Goal: Transaction & Acquisition: Purchase product/service

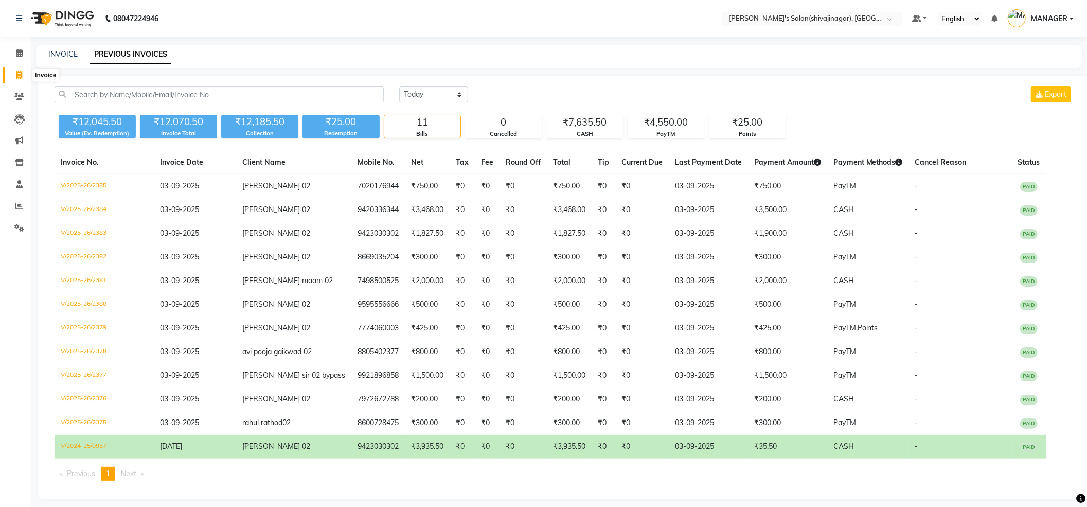
click at [19, 72] on icon at bounding box center [19, 75] width 6 height 8
select select "service"
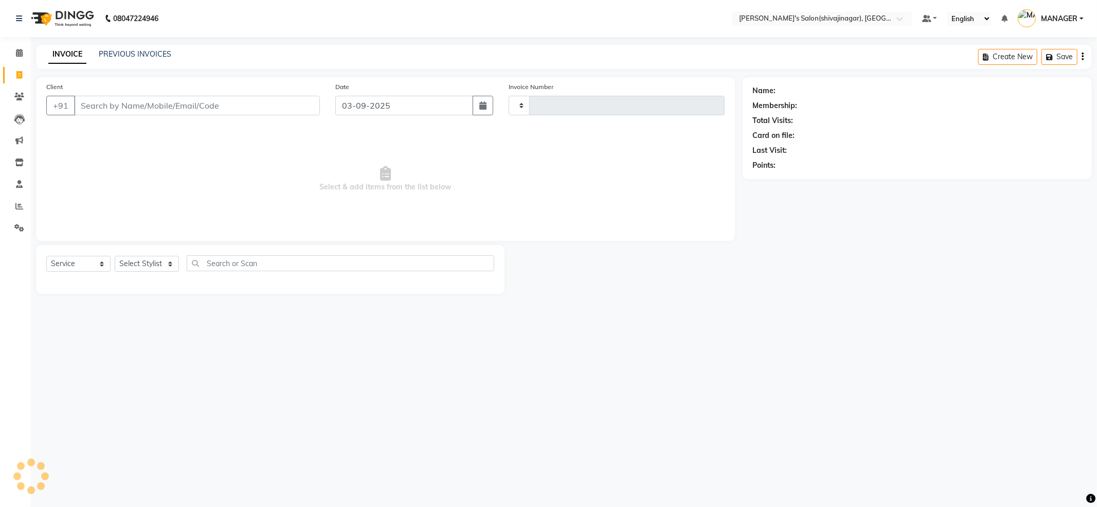
type input "2386"
select select "4174"
click at [154, 105] on input "Client" at bounding box center [197, 106] width 246 height 20
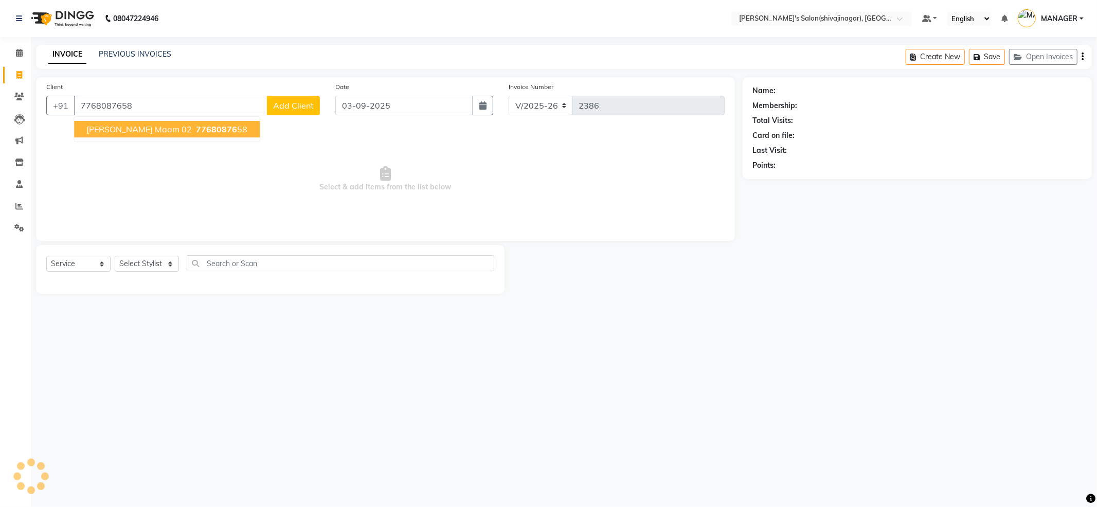
type input "7768087658"
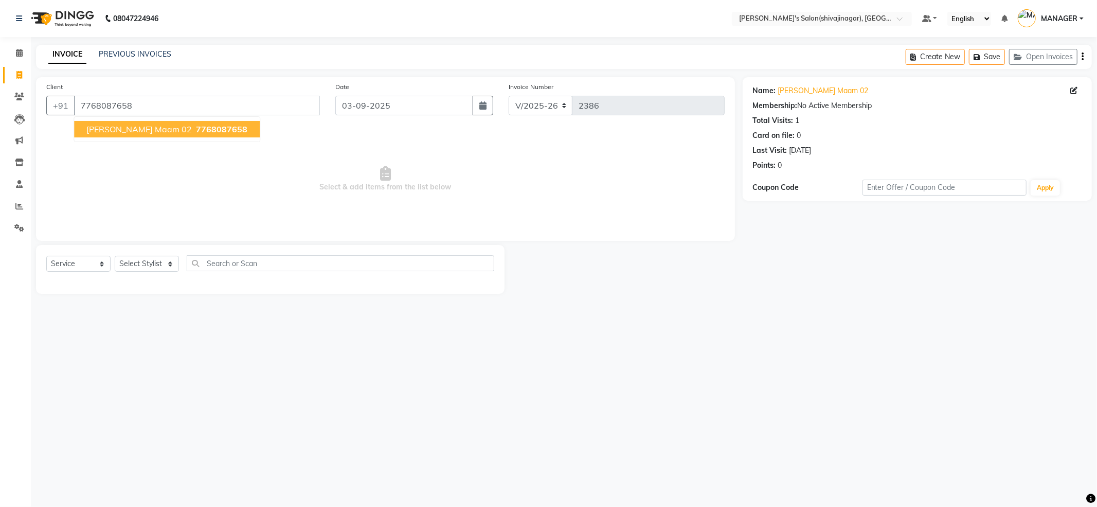
click at [196, 124] on span "7768087658" at bounding box center [221, 129] width 51 height 10
click at [167, 267] on select "Select Stylist ABHI AKASH R AKKI HARRI KIRTI MANAGER MISS STAFF MONG'Z. NILOFER…" at bounding box center [147, 264] width 64 height 16
select select "24667"
click at [115, 256] on select "Select Stylist ABHI AKASH R AKKI HARRI KIRTI MANAGER MISS STAFF MONG'Z. NILOFER…" at bounding box center [147, 264] width 64 height 16
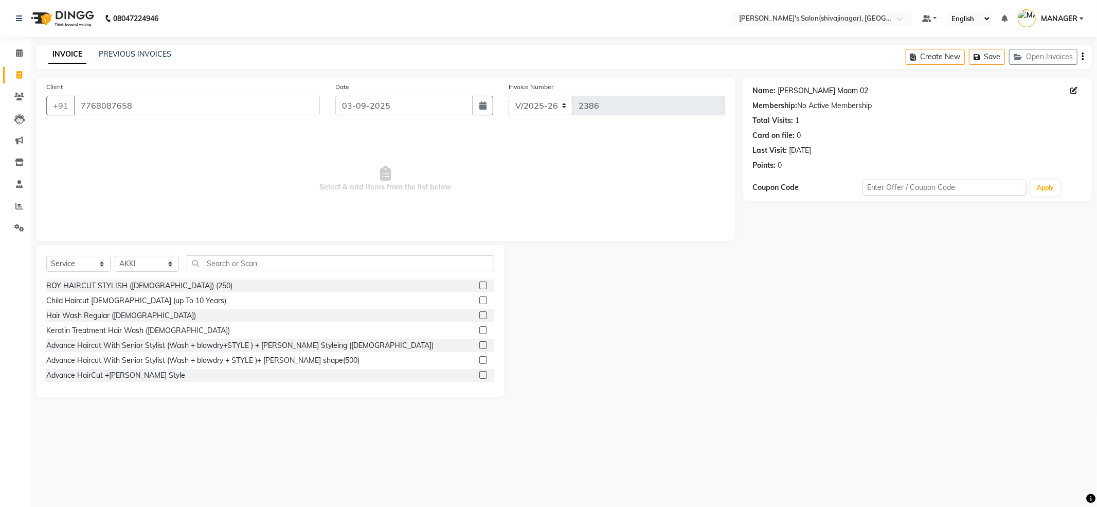
click at [789, 93] on link "Renu Maam 02" at bounding box center [823, 90] width 91 height 11
click at [153, 107] on input "7768087658" at bounding box center [197, 106] width 246 height 20
click at [15, 45] on link "Calendar" at bounding box center [15, 53] width 25 height 17
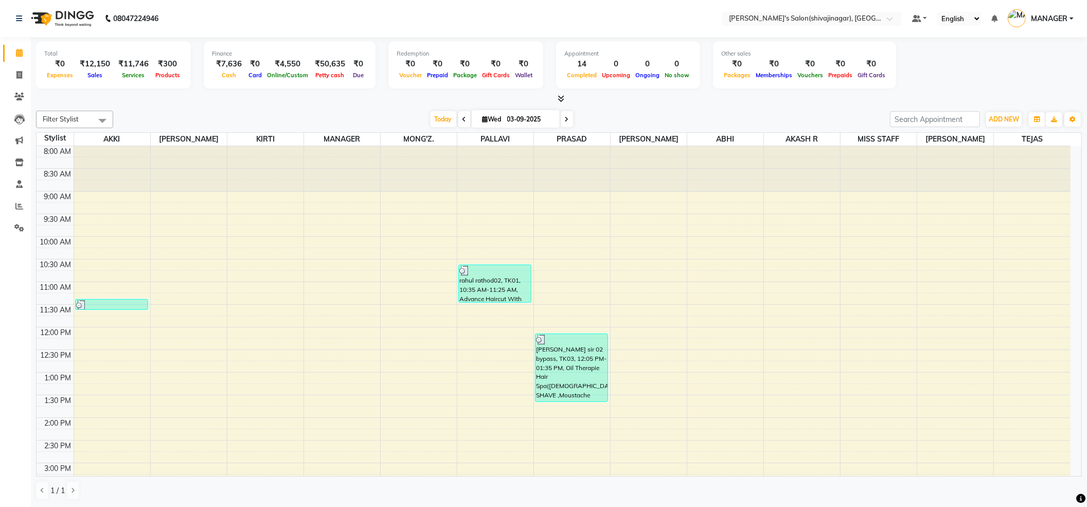
click at [565, 118] on icon at bounding box center [567, 119] width 4 height 6
type input "04-09-2025"
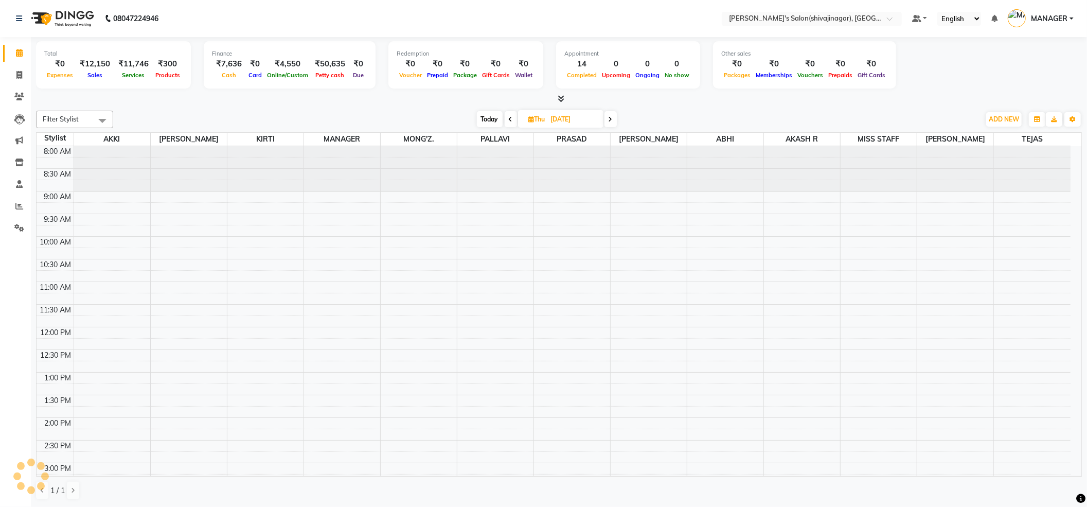
scroll to position [405, 0]
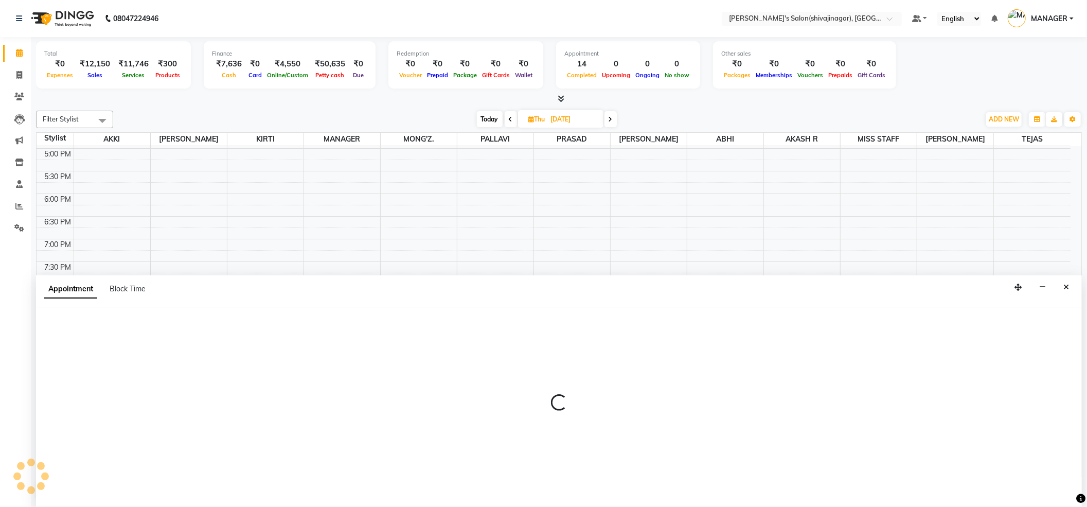
select select "24667"
select select "tentative"
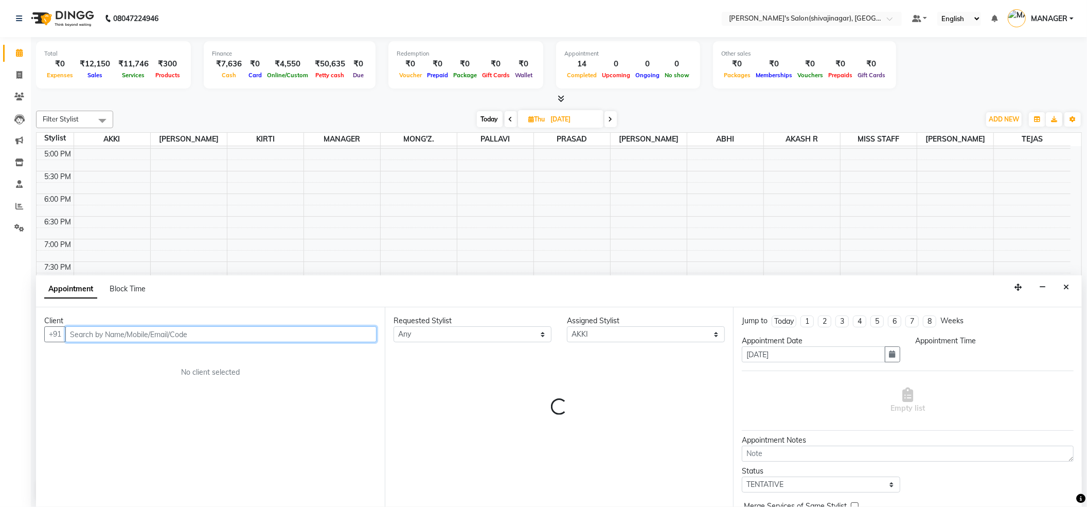
select select "1290"
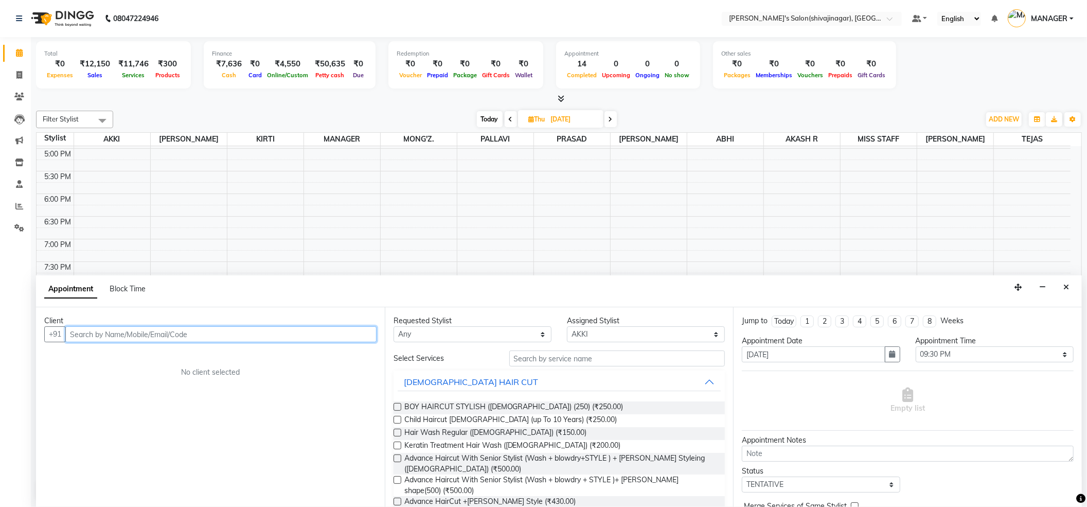
paste input "7768087658"
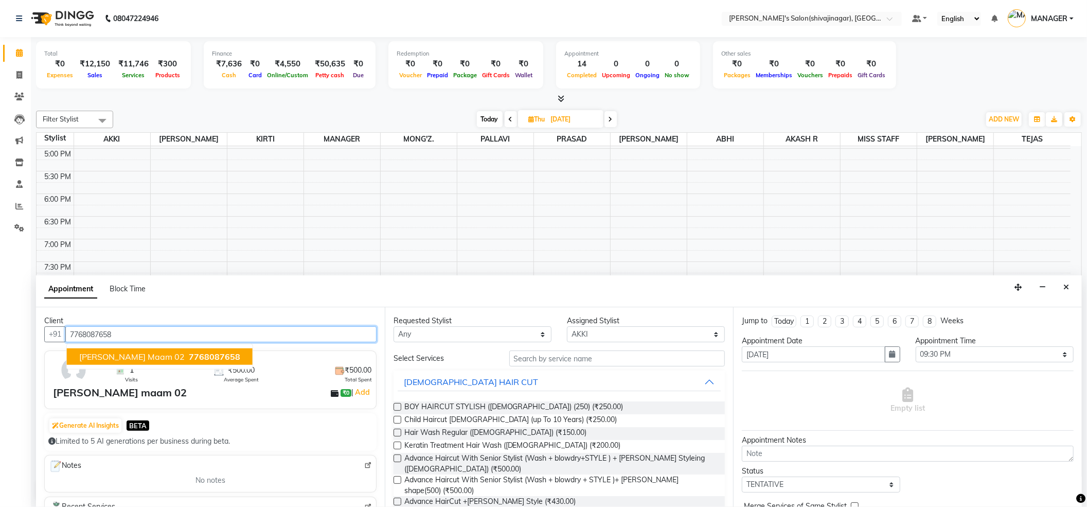
click at [189, 356] on span "7768087658" at bounding box center [214, 356] width 51 height 10
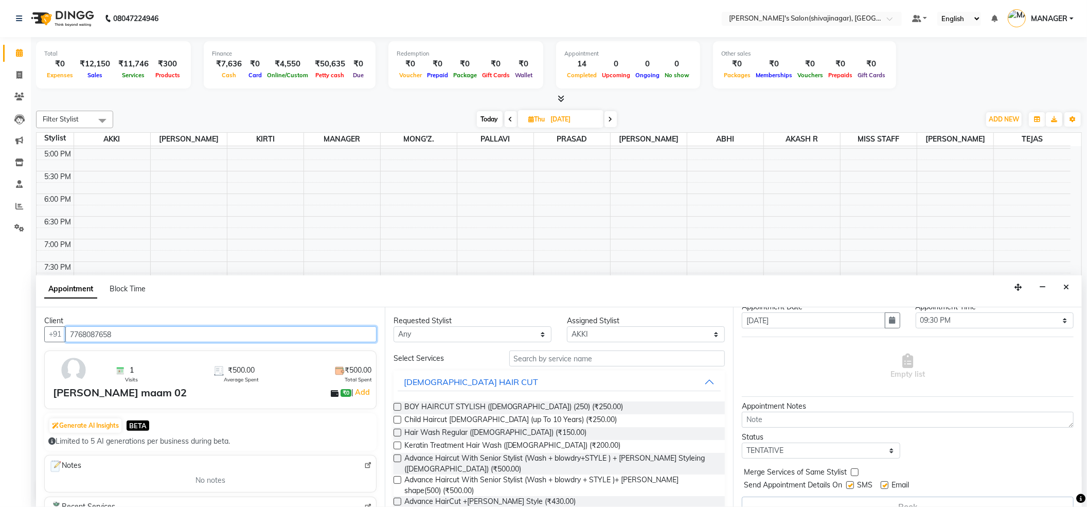
scroll to position [53, 0]
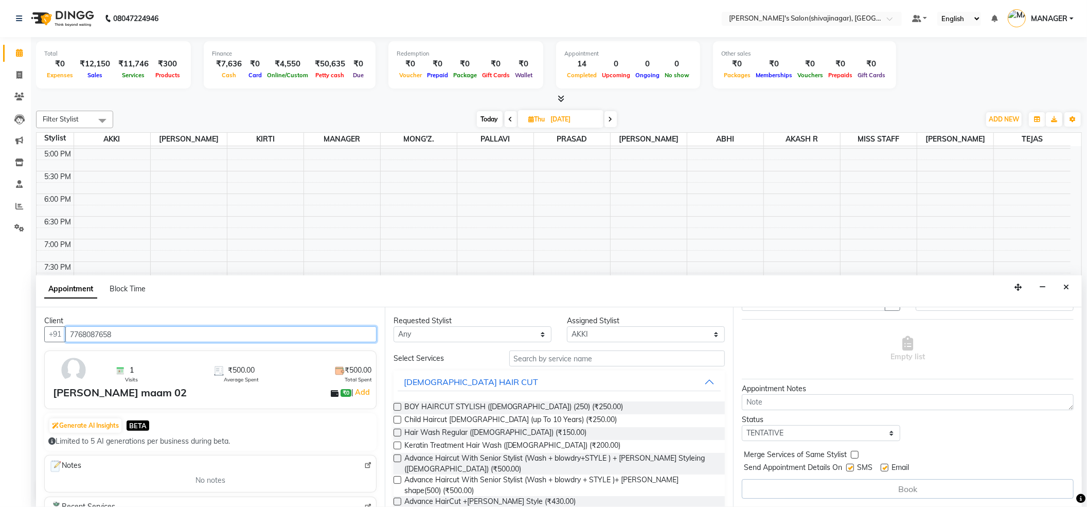
type input "7768087658"
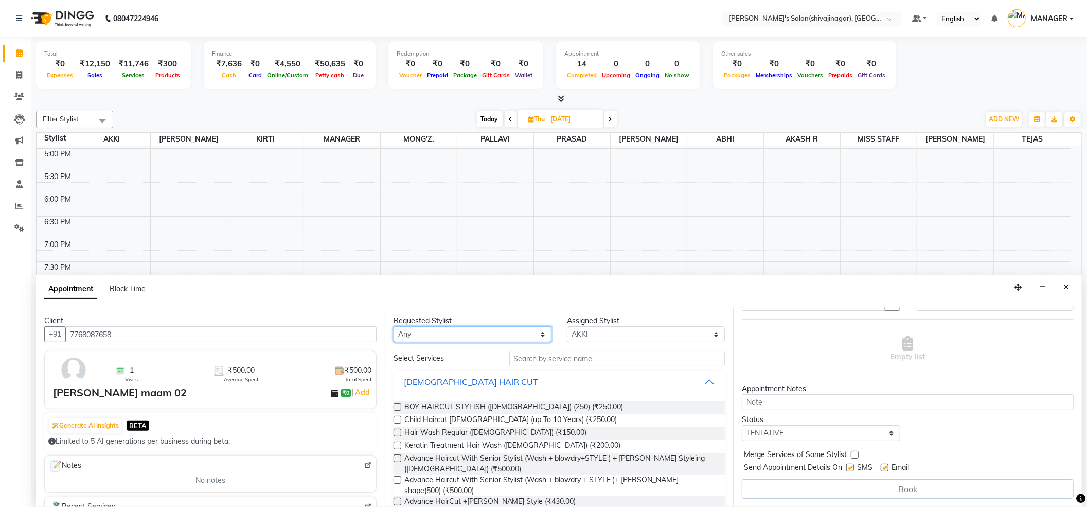
click at [495, 334] on select "Any ABHI AKASH R AKKI HARRI KIRTI MANAGER MISS STAFF MONG'Z. PALLAVI PRASAD PRA…" at bounding box center [472, 334] width 158 height 16
select select "24667"
click at [393, 326] on select "Any ABHI AKASH R AKKI HARRI KIRTI MANAGER MISS STAFF MONG'Z. PALLAVI PRASAD PRA…" at bounding box center [472, 334] width 158 height 16
click at [613, 357] on input "text" at bounding box center [617, 358] width 216 height 16
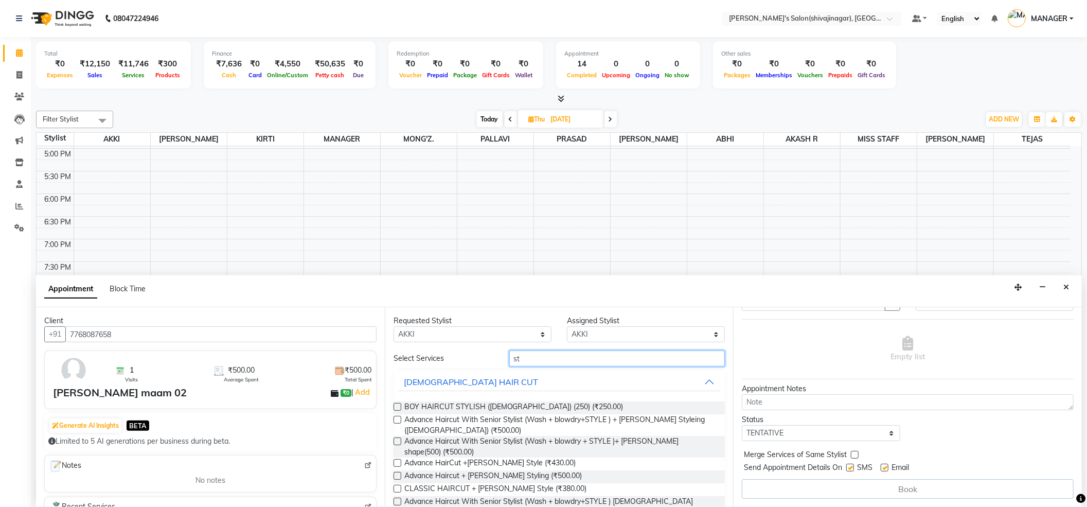
type input "s"
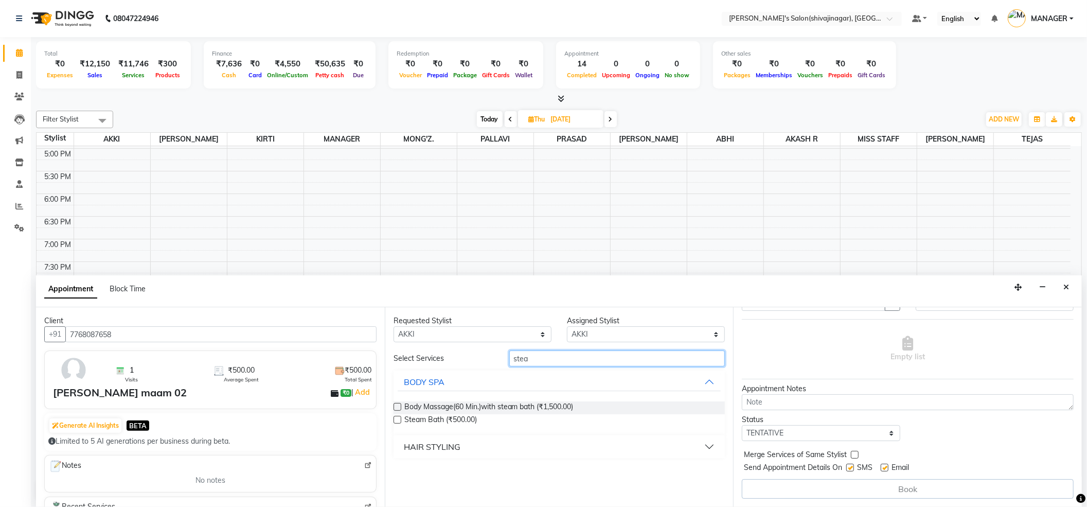
type input "stea"
click at [708, 447] on button "HAIR STYLING" at bounding box center [559, 446] width 323 height 19
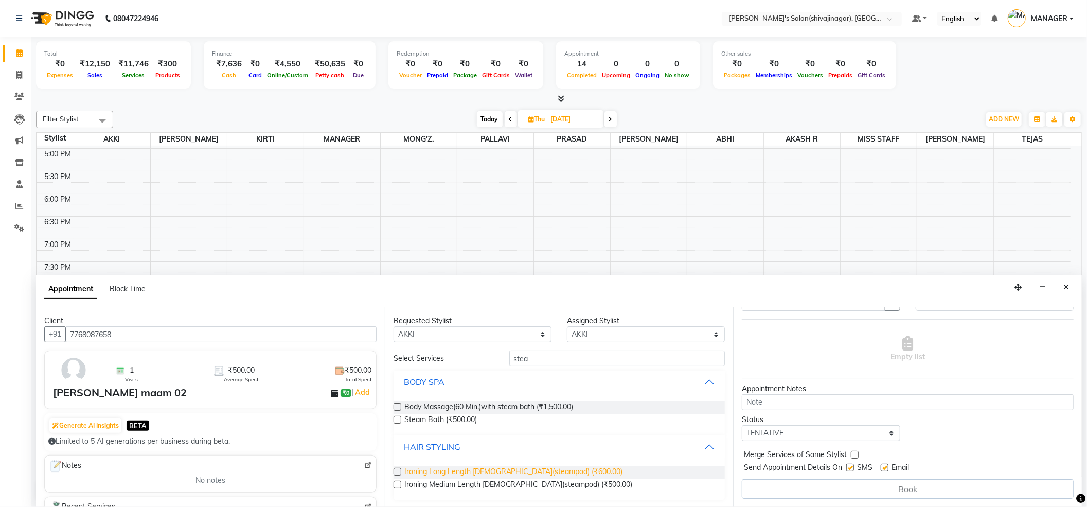
scroll to position [1, 0]
click at [496, 469] on span "Ironing Long Length FEMALE(steampod) (₹600.00)" at bounding box center [513, 471] width 219 height 13
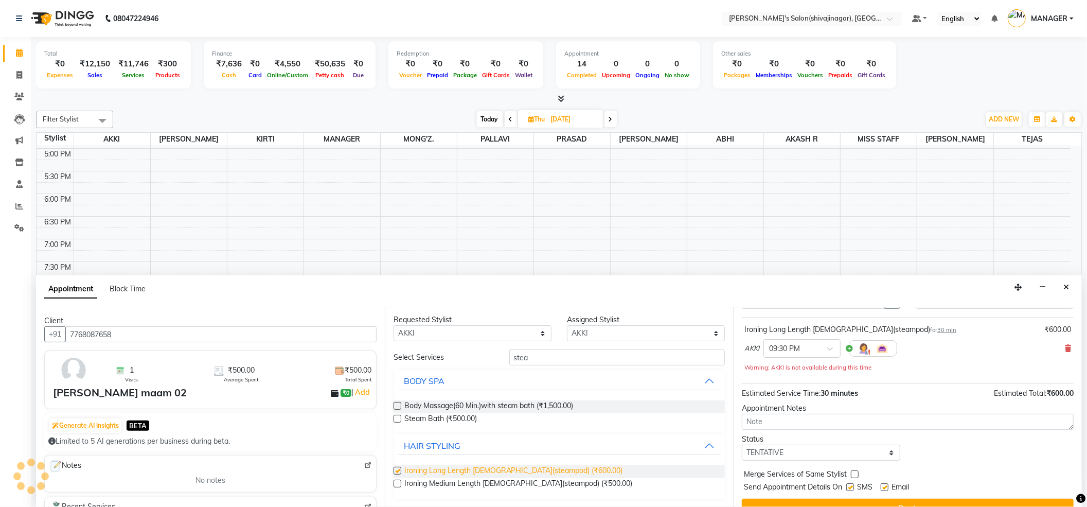
checkbox input "false"
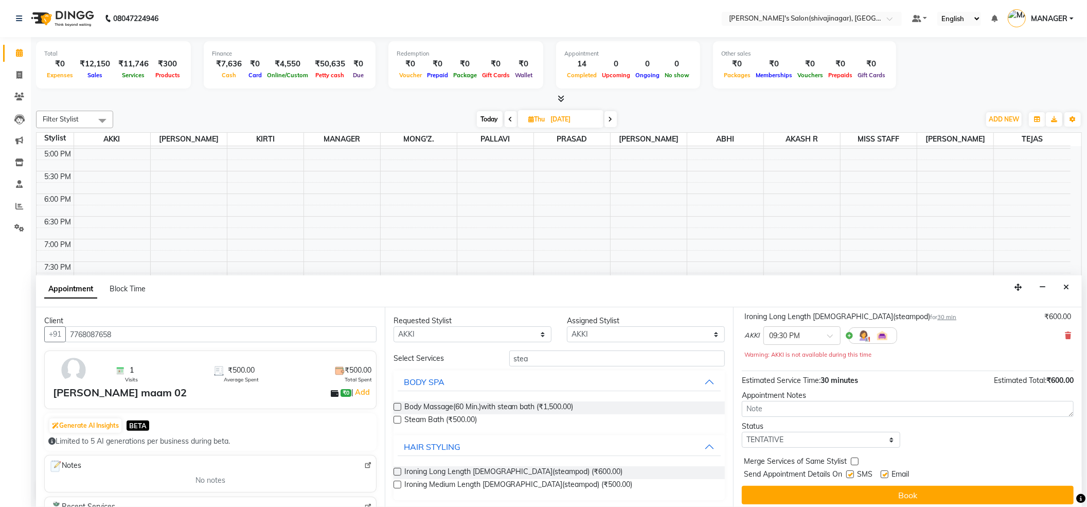
scroll to position [73, 0]
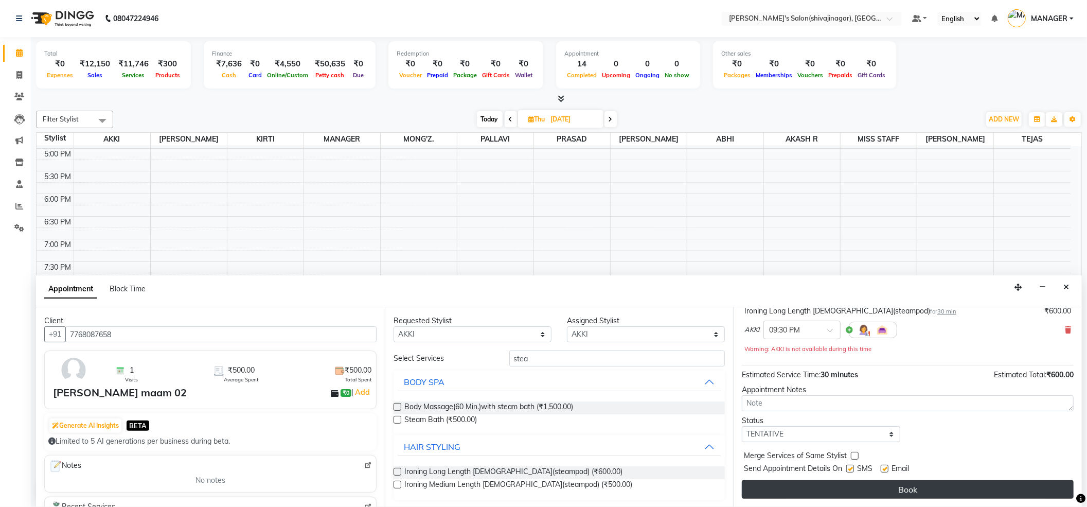
click at [916, 488] on button "Book" at bounding box center [908, 489] width 332 height 19
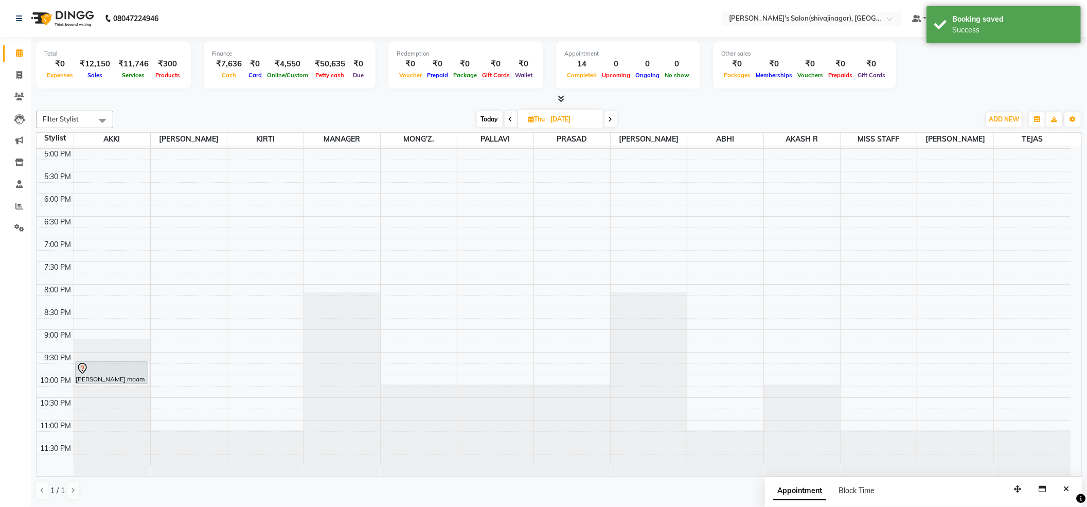
scroll to position [1, 0]
click at [511, 117] on icon at bounding box center [511, 119] width 4 height 6
type input "03-09-2025"
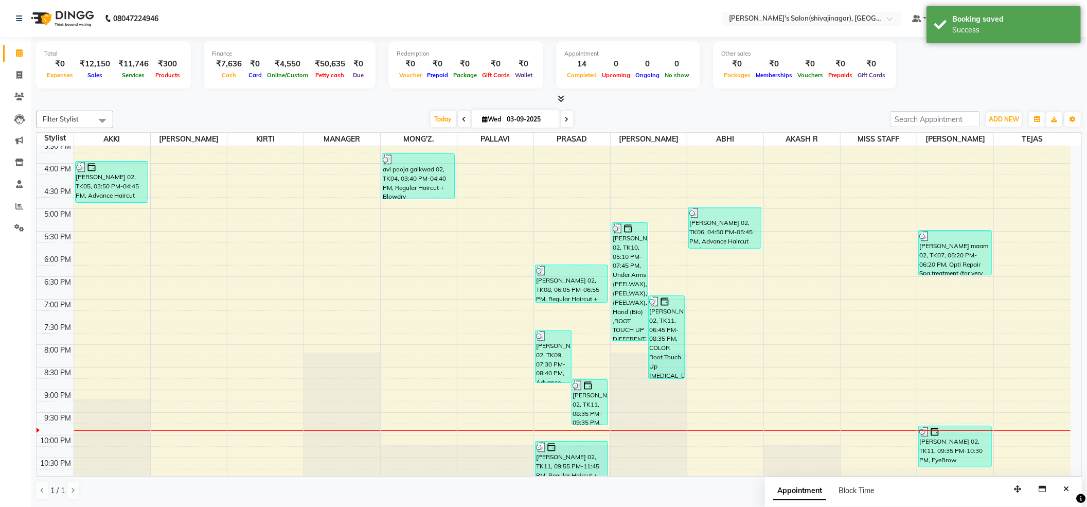
scroll to position [405, 0]
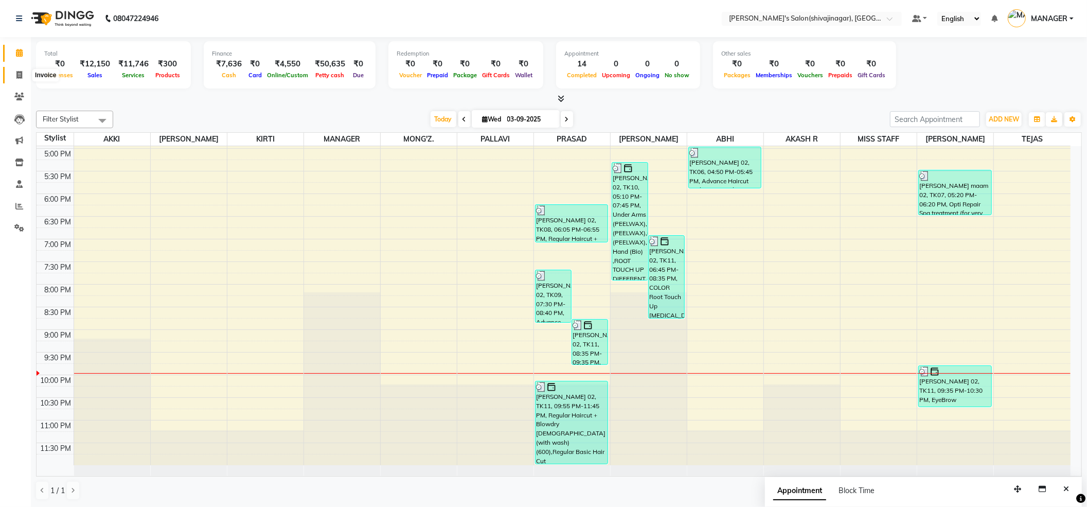
click at [17, 74] on icon at bounding box center [19, 75] width 6 height 8
select select "service"
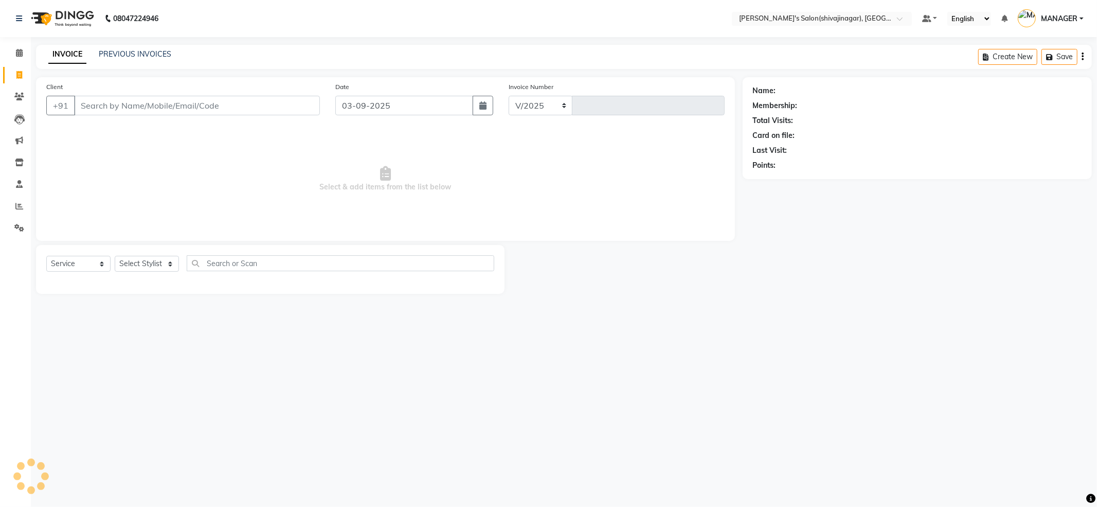
select select "4174"
type input "2386"
click at [154, 266] on select "Select Stylist" at bounding box center [147, 264] width 64 height 16
select select "24667"
click at [115, 256] on select "Select Stylist ABHI AKASH R AKKI HARRI KIRTI MANAGER MISS STAFF MONG'Z. NILOFER…" at bounding box center [147, 264] width 64 height 16
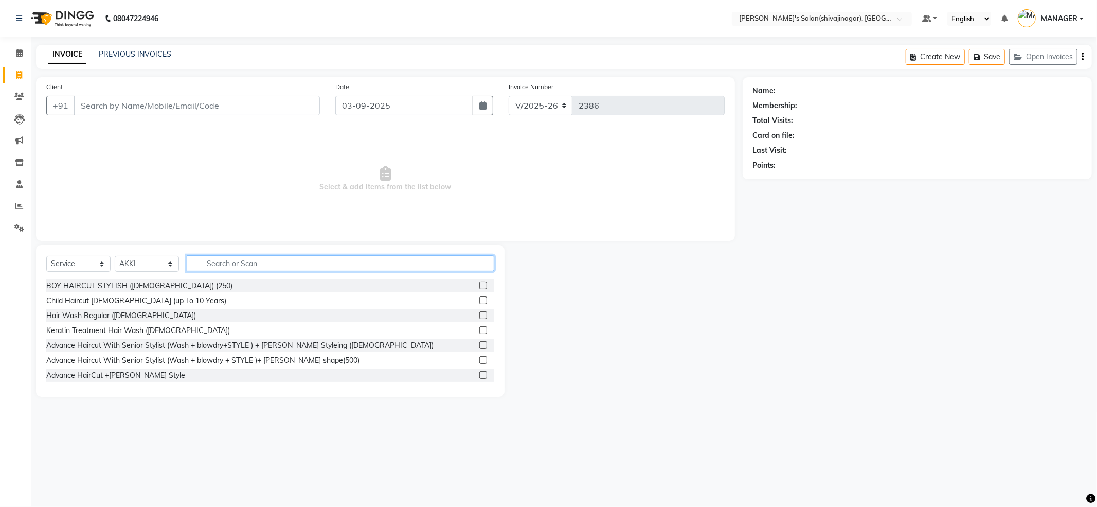
click at [199, 255] on input "text" at bounding box center [341, 263] width 308 height 16
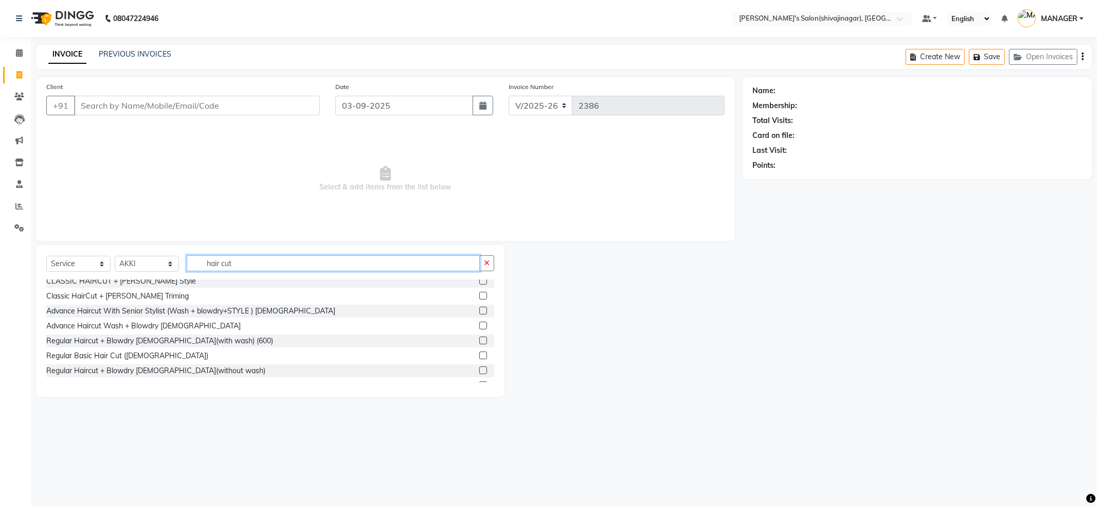
scroll to position [136, 0]
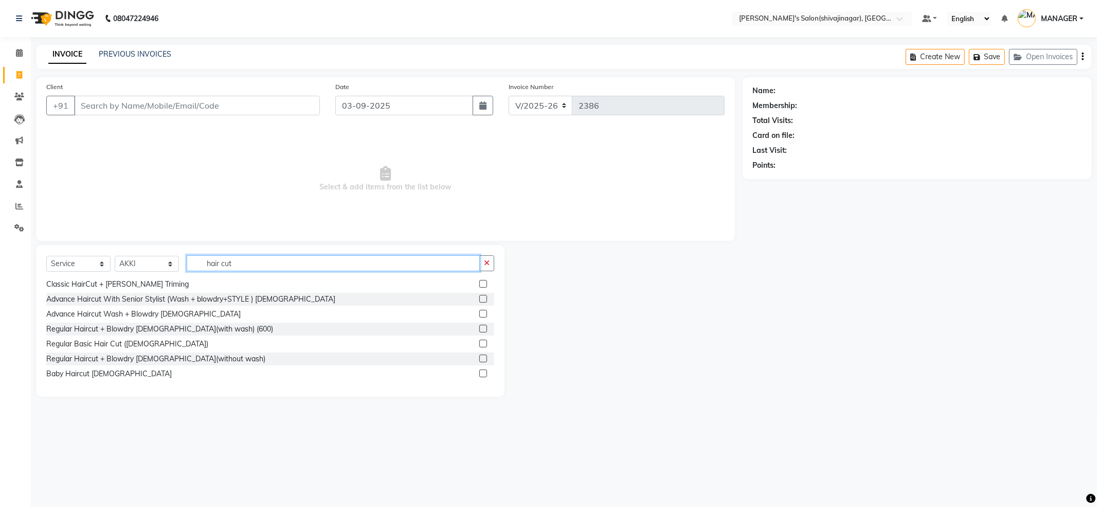
type input "hair cut"
click at [205, 352] on div "BOY HAIRCUT STYLISH (Male) (250) Child Haircut MALE (up To 10 Years) Advance Ha…" at bounding box center [270, 330] width 448 height 103
click at [239, 297] on div "Advance Haircut With Senior Stylist (Wash + blowdry+STYLE ) [DEMOGRAPHIC_DATA]" at bounding box center [190, 299] width 289 height 11
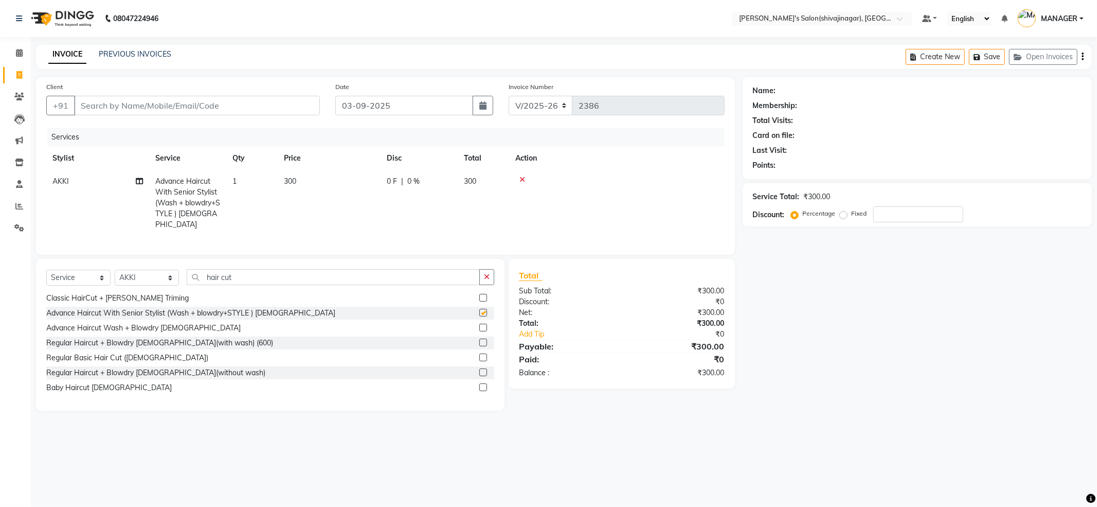
checkbox input "false"
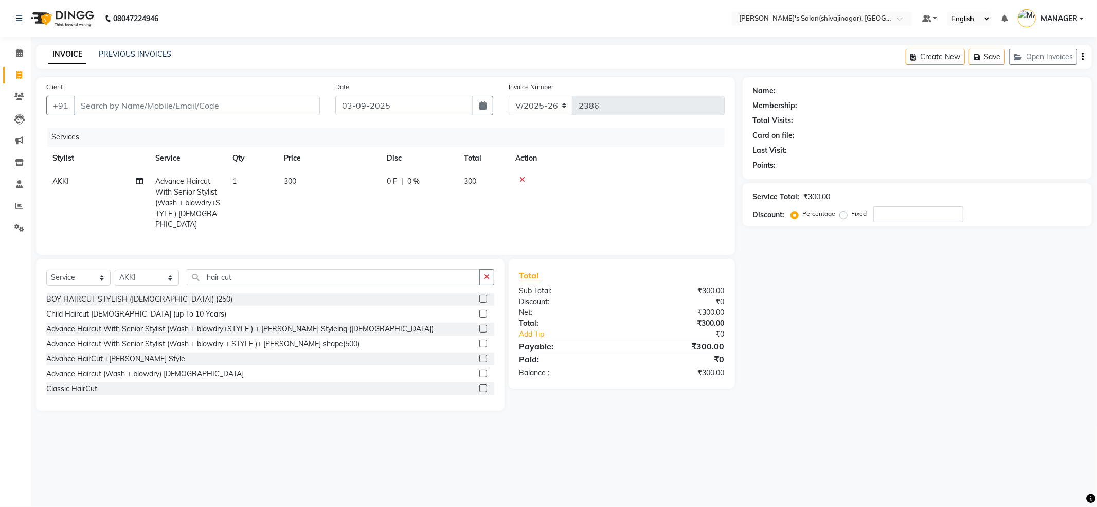
scroll to position [0, 0]
click at [491, 276] on button "button" at bounding box center [486, 277] width 15 height 16
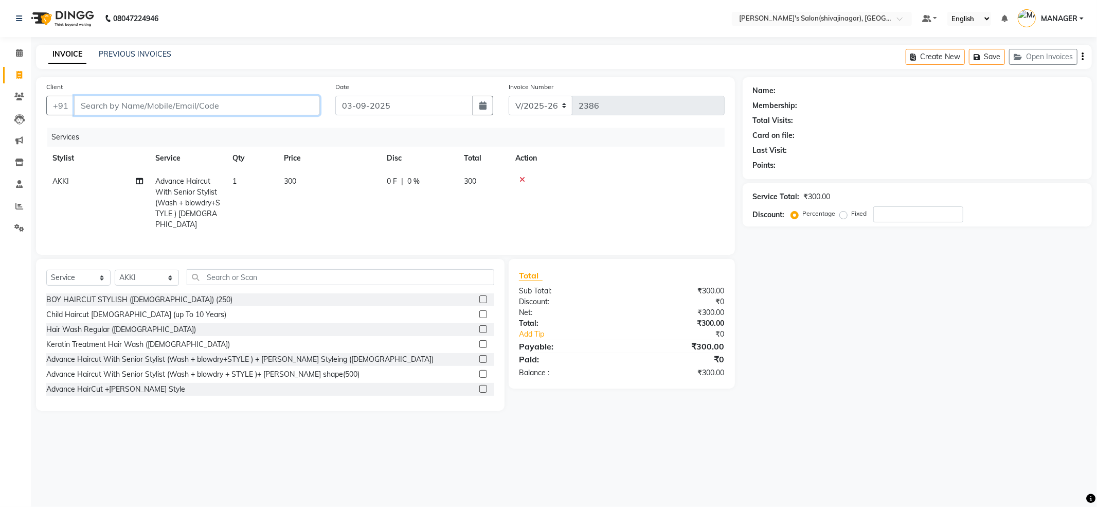
click at [243, 105] on input "Client" at bounding box center [197, 106] width 246 height 20
click at [278, 106] on input "Client" at bounding box center [197, 106] width 246 height 20
click at [310, 280] on input "text" at bounding box center [341, 277] width 308 height 16
click at [304, 275] on input "text" at bounding box center [341, 277] width 308 height 16
click at [98, 275] on select "Select Service Product Membership Package Voucher Prepaid Gift Card" at bounding box center [78, 277] width 64 height 16
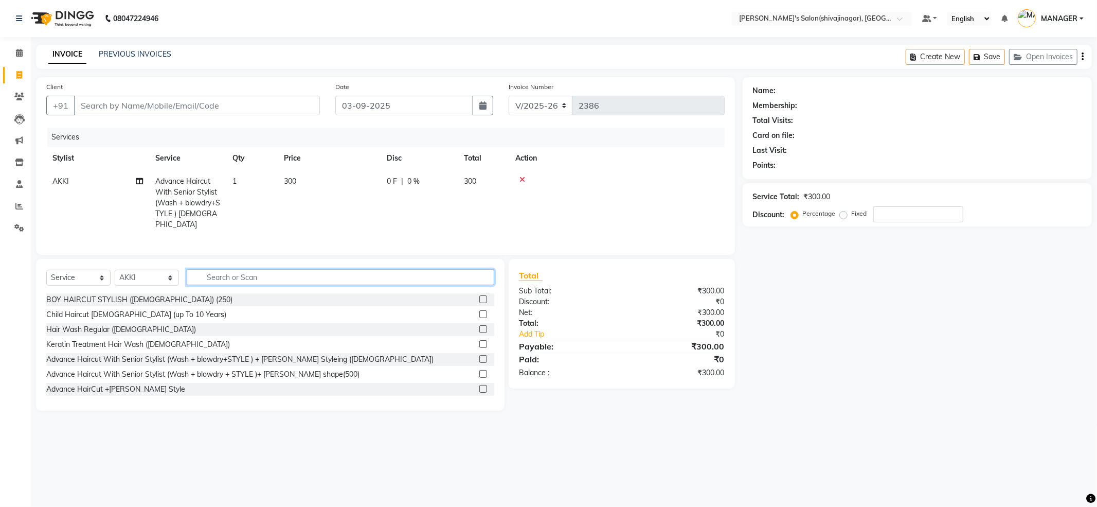
click at [247, 276] on input "text" at bounding box center [341, 277] width 308 height 16
click at [99, 276] on select "Select Service Product Membership Package Voucher Prepaid Gift Card" at bounding box center [78, 277] width 64 height 16
select select "product"
click at [46, 269] on select "Select Service Product Membership Package Voucher Prepaid Gift Card" at bounding box center [78, 277] width 64 height 16
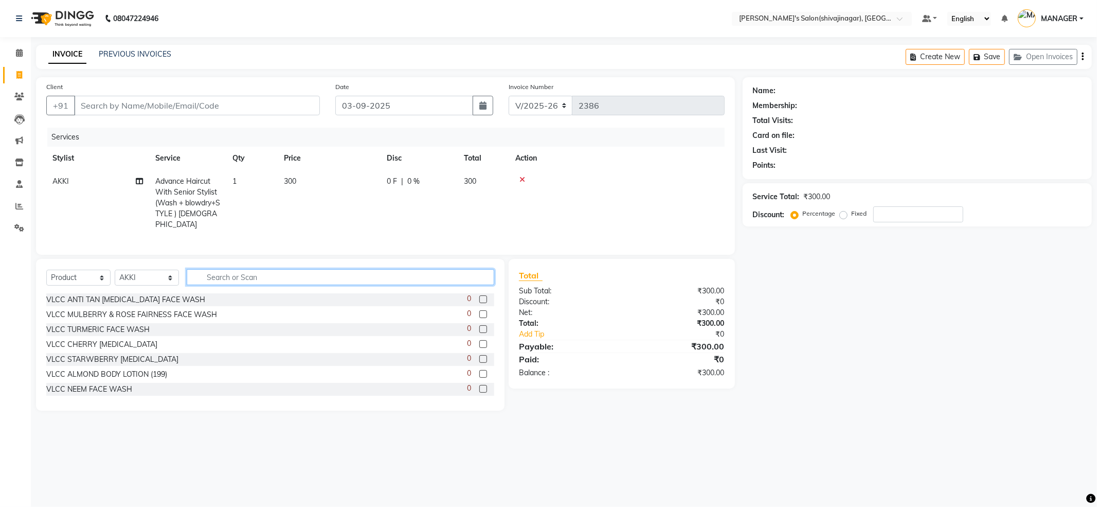
click at [231, 274] on input "text" at bounding box center [341, 277] width 308 height 16
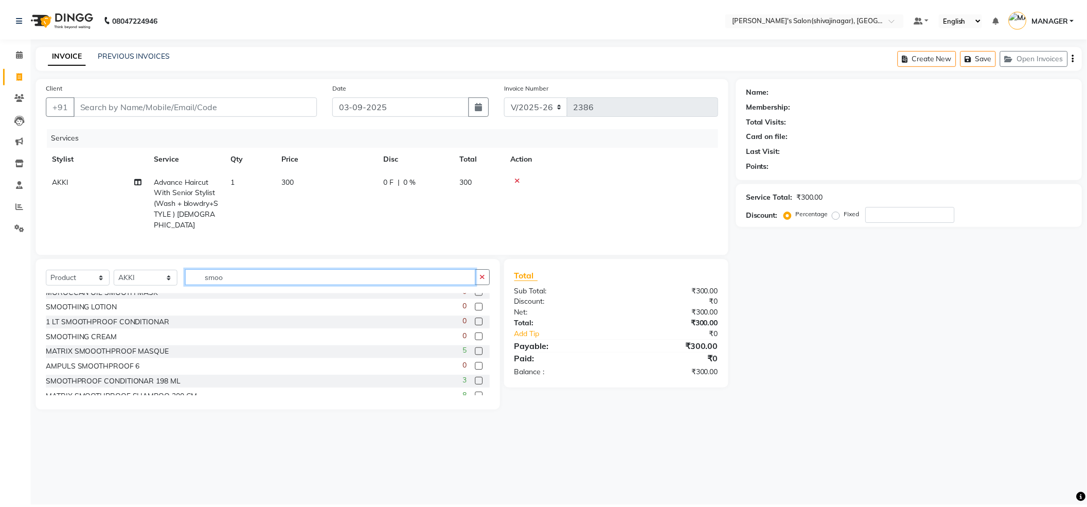
scroll to position [195, 0]
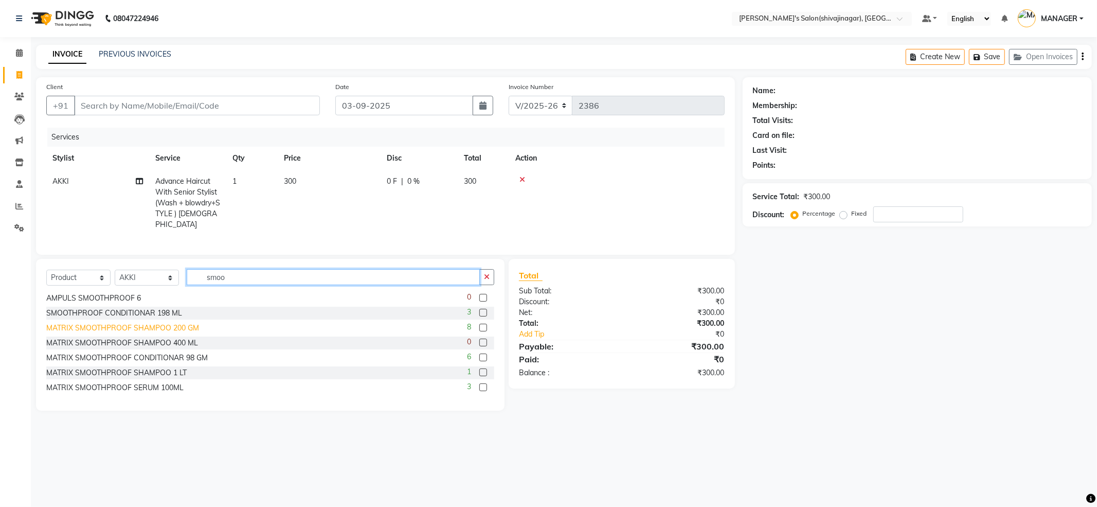
type input "smoo"
click at [158, 326] on div "MATRIX SMOOTHPROOF SHAMPOO 200 GM" at bounding box center [122, 327] width 153 height 11
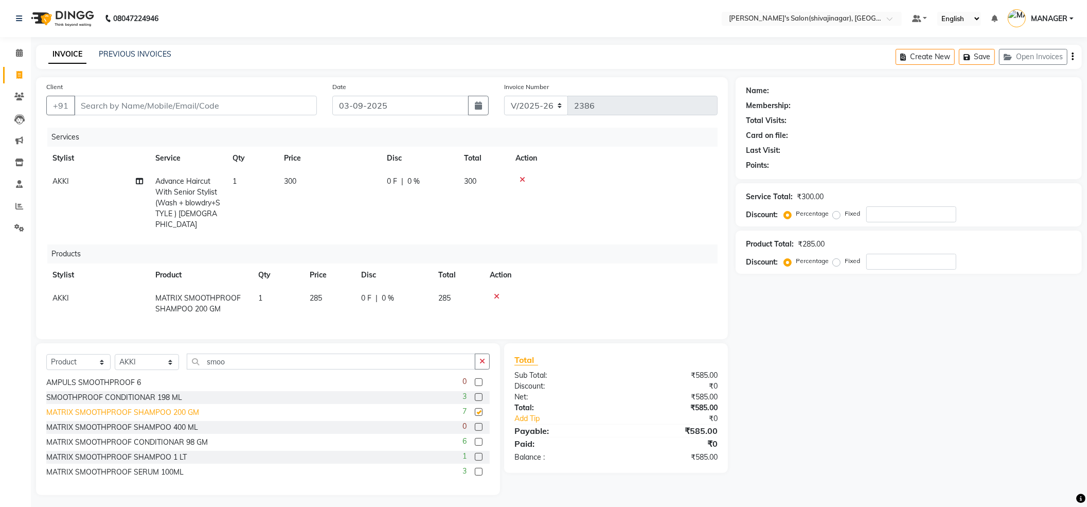
checkbox input "false"
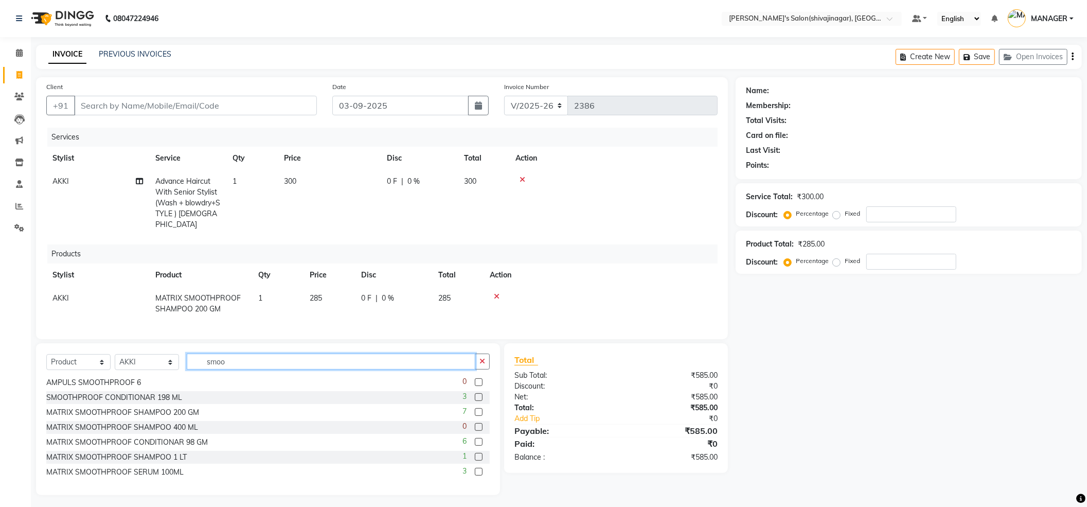
click at [254, 363] on input "smoo" at bounding box center [331, 361] width 288 height 16
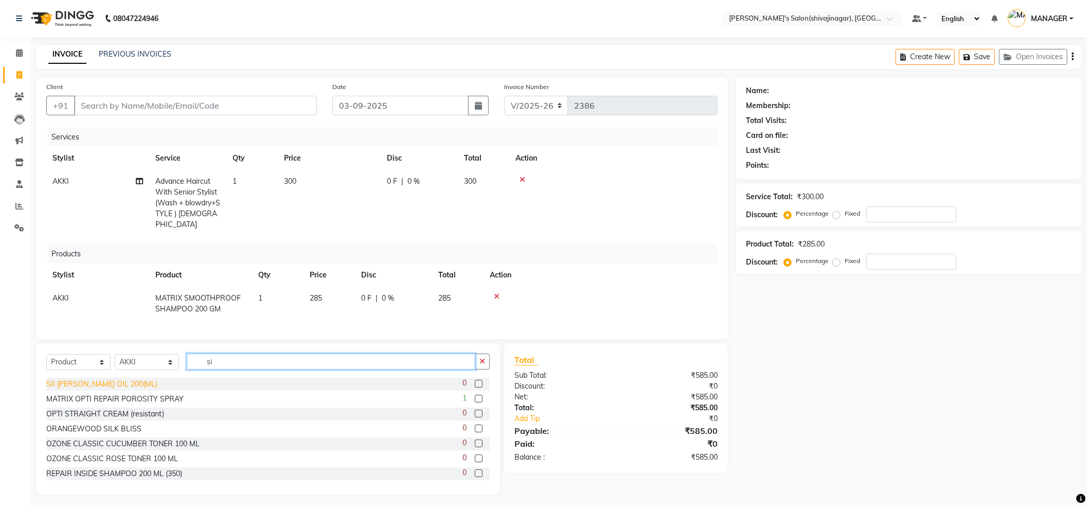
type input "si"
click at [83, 383] on div "SII BELLO OLIVE OIL 200(ML)" at bounding box center [101, 383] width 111 height 11
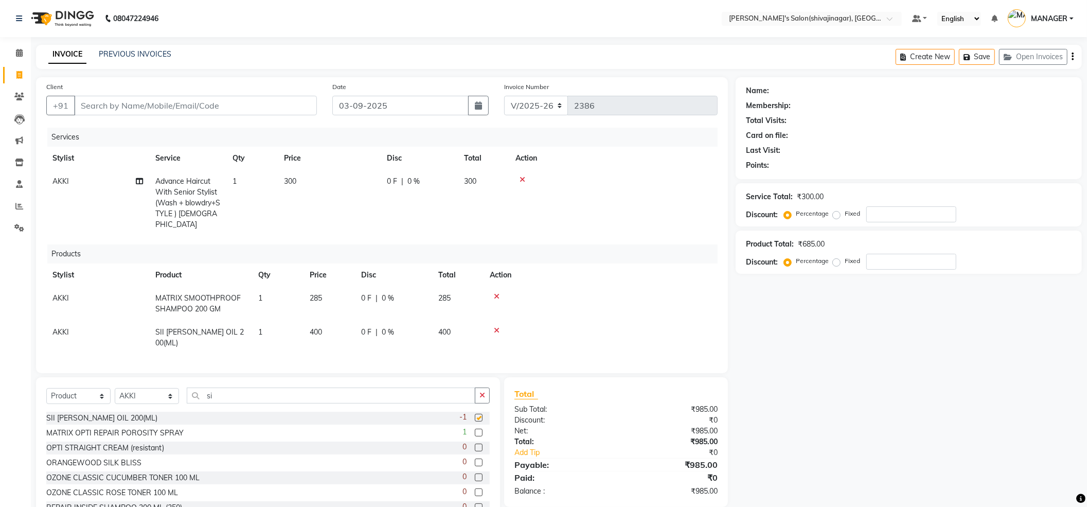
checkbox input "false"
click at [270, 393] on input "si" at bounding box center [331, 395] width 288 height 16
click at [230, 395] on input "si" at bounding box center [331, 395] width 288 height 16
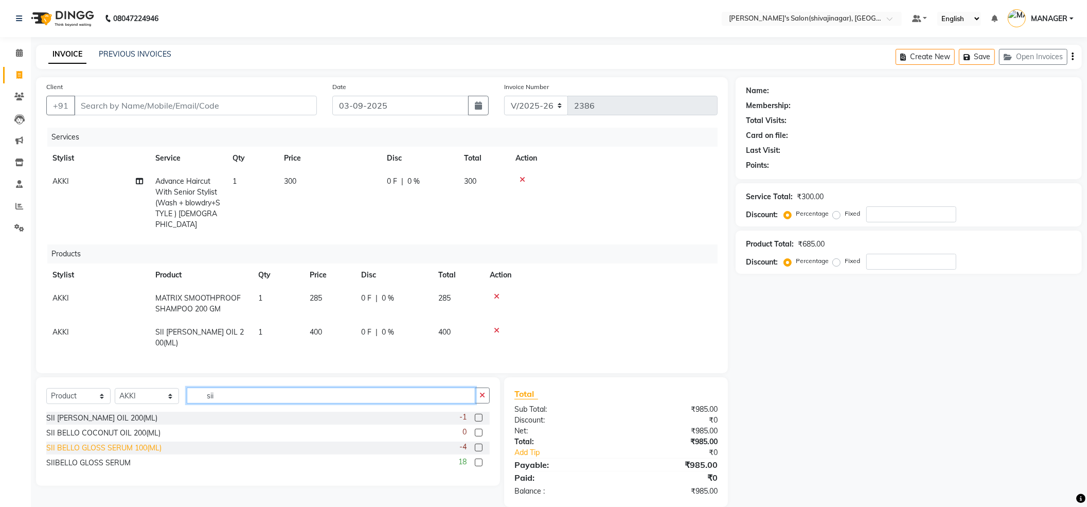
type input "sii"
click at [151, 450] on div "SII BELLO GLOSS SERUM 100(ML)" at bounding box center [103, 447] width 115 height 11
checkbox input "false"
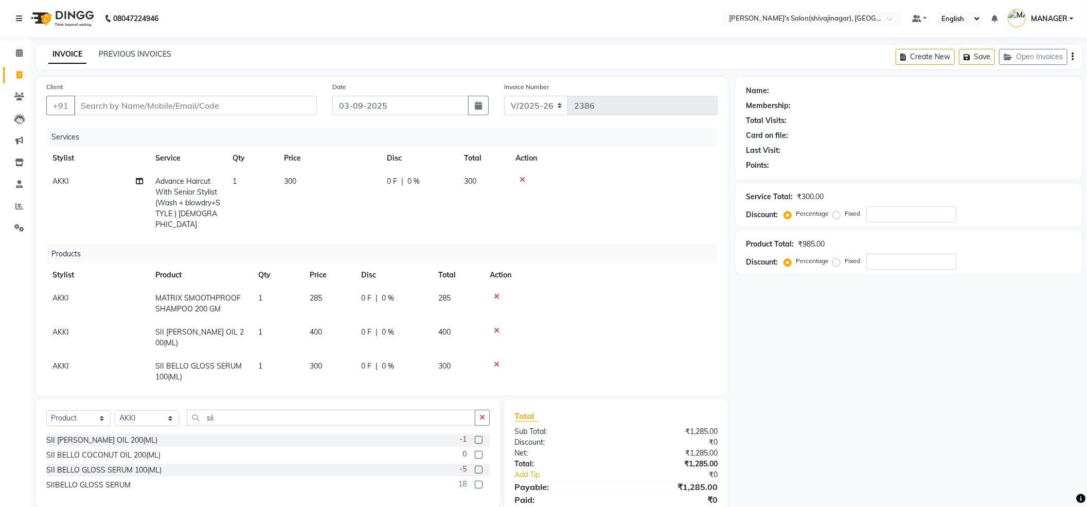
click at [494, 327] on icon at bounding box center [497, 330] width 6 height 7
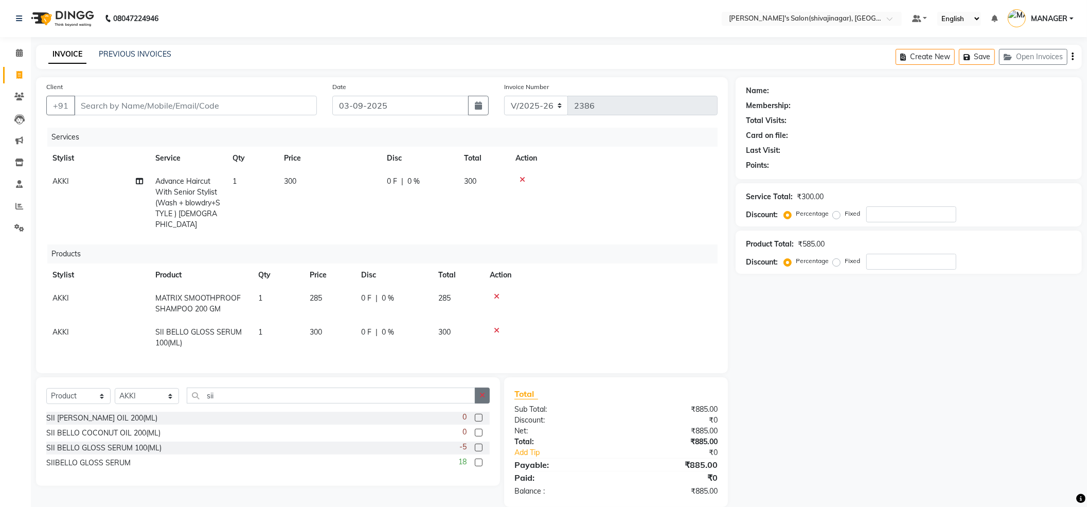
click at [485, 387] on button "button" at bounding box center [482, 395] width 15 height 16
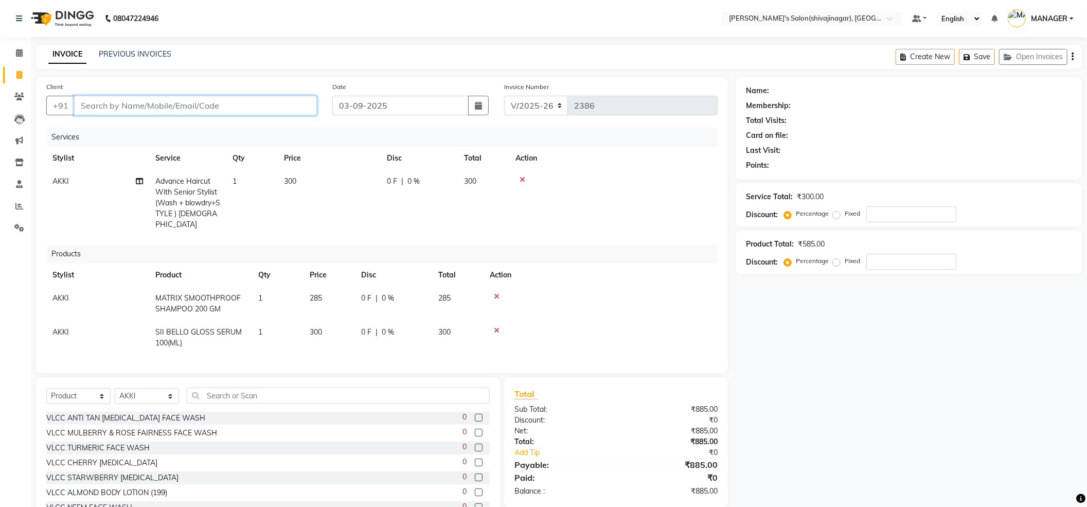
click at [249, 110] on input "Client" at bounding box center [195, 106] width 243 height 20
type input "7"
type input "0"
type input "7350230935"
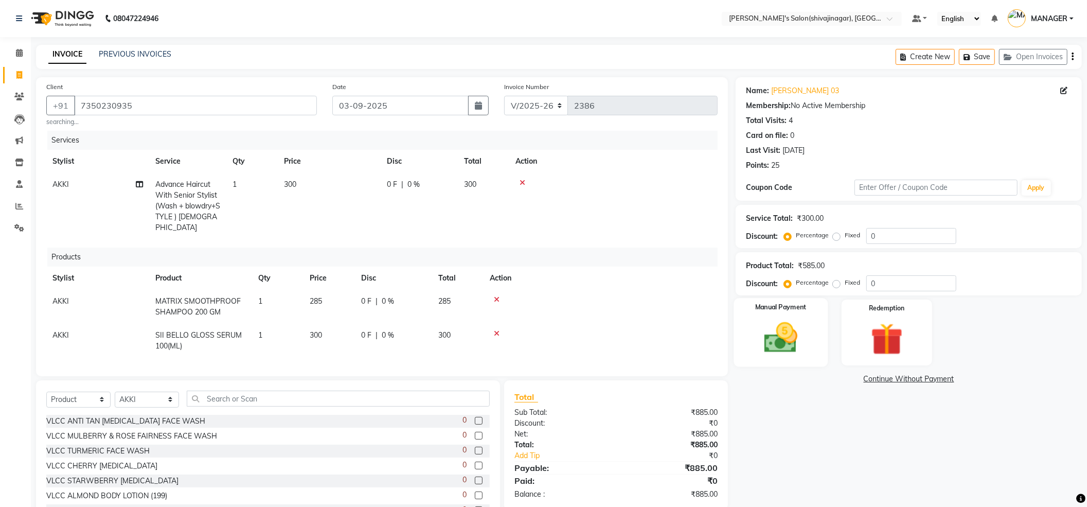
click at [779, 338] on img at bounding box center [780, 337] width 55 height 39
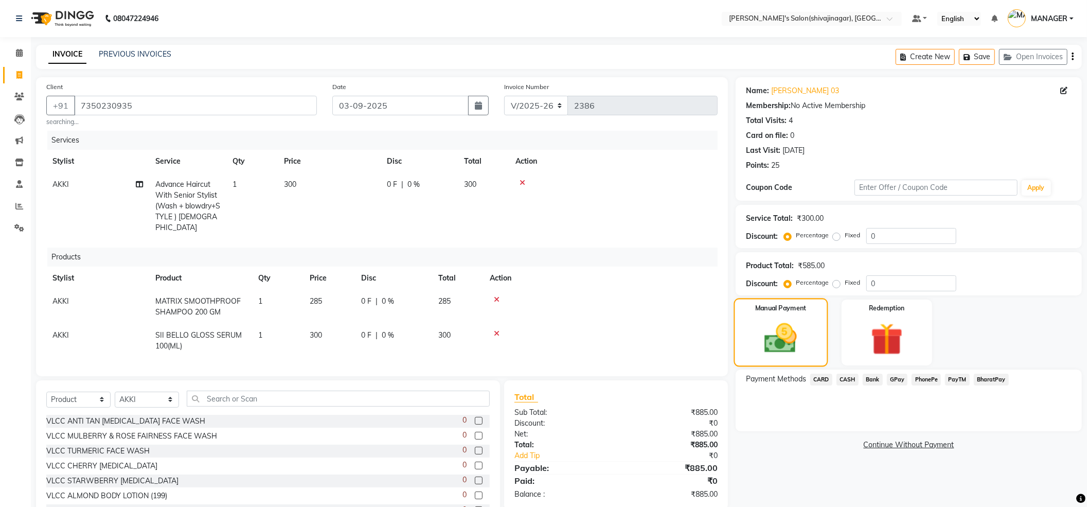
click at [805, 338] on img at bounding box center [780, 338] width 53 height 38
click at [957, 378] on span "PayTM" at bounding box center [957, 379] width 25 height 12
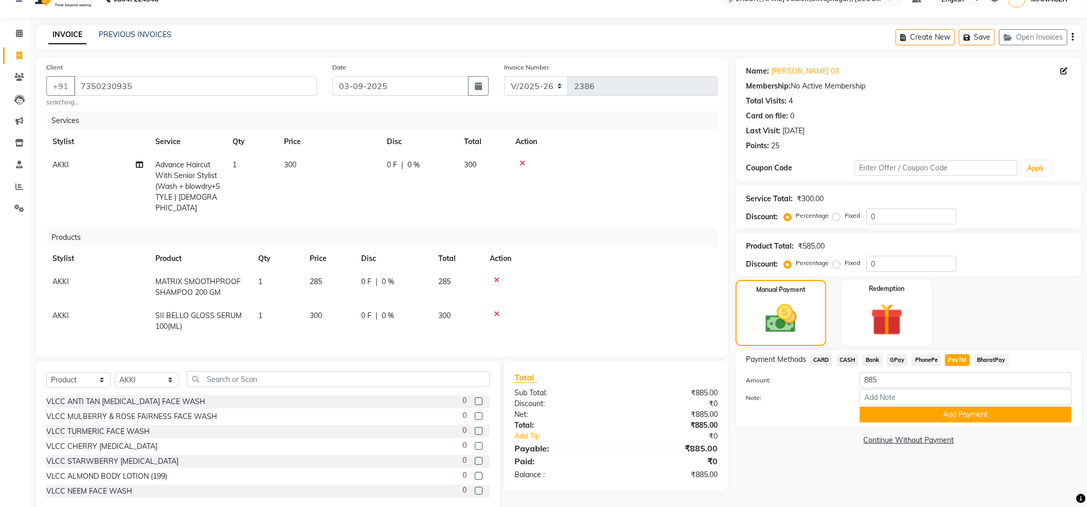
scroll to position [30, 0]
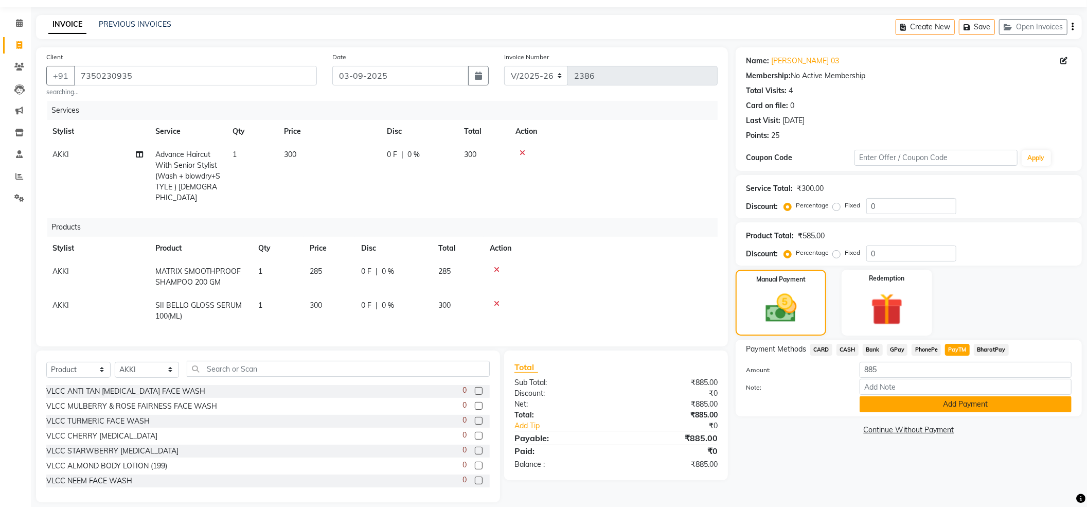
click at [967, 398] on button "Add Payment" at bounding box center [965, 404] width 212 height 16
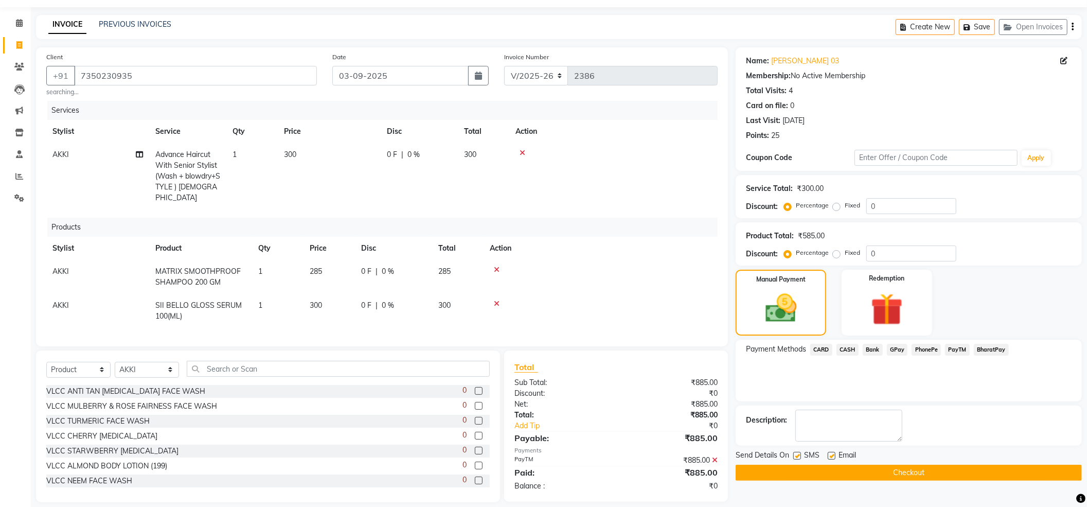
click at [914, 471] on button "Checkout" at bounding box center [908, 472] width 346 height 16
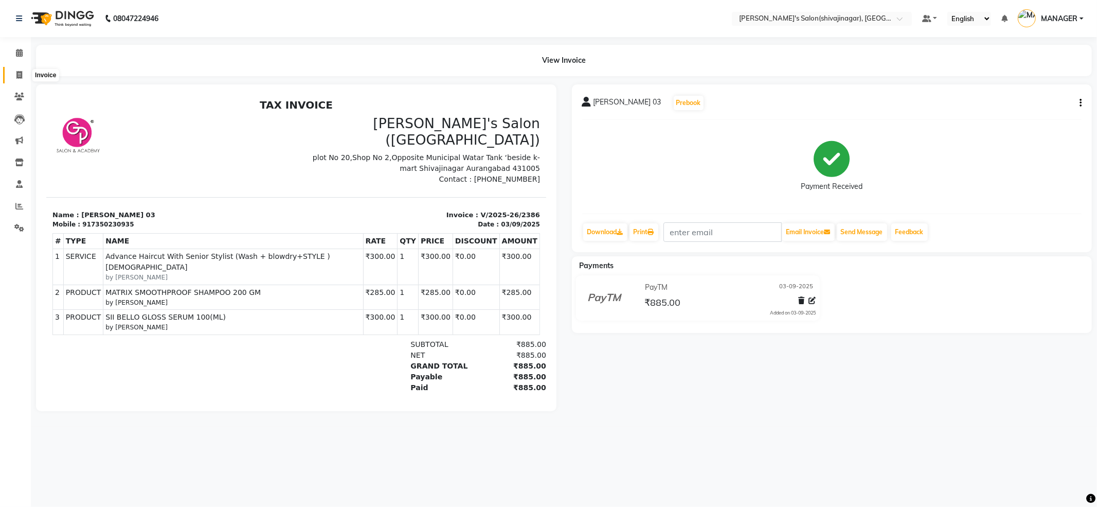
click at [14, 70] on span at bounding box center [19, 75] width 18 height 12
select select "service"
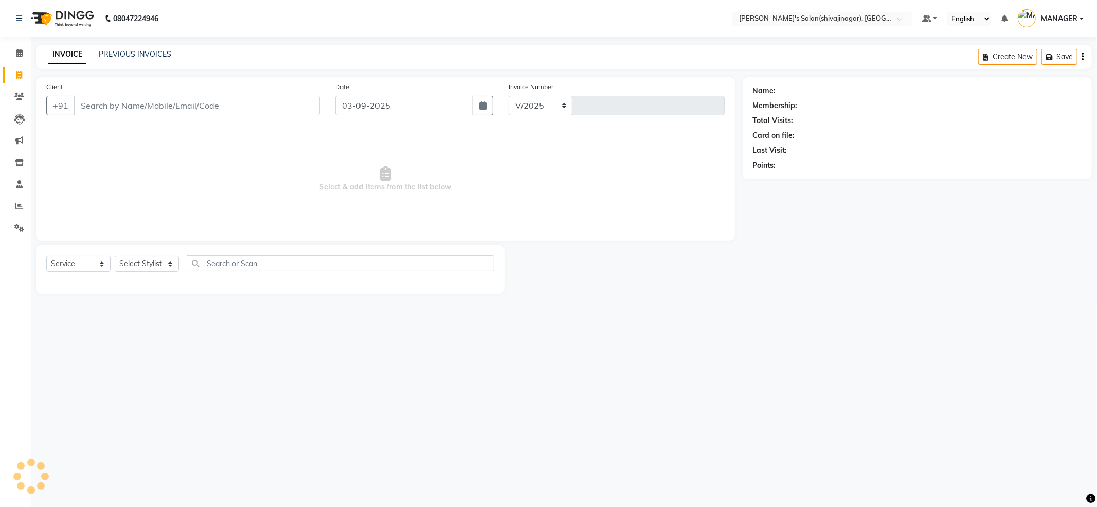
select select "4174"
type input "2387"
click at [155, 95] on div "Client +91" at bounding box center [183, 102] width 289 height 42
click at [191, 89] on div "Client +91" at bounding box center [183, 102] width 289 height 42
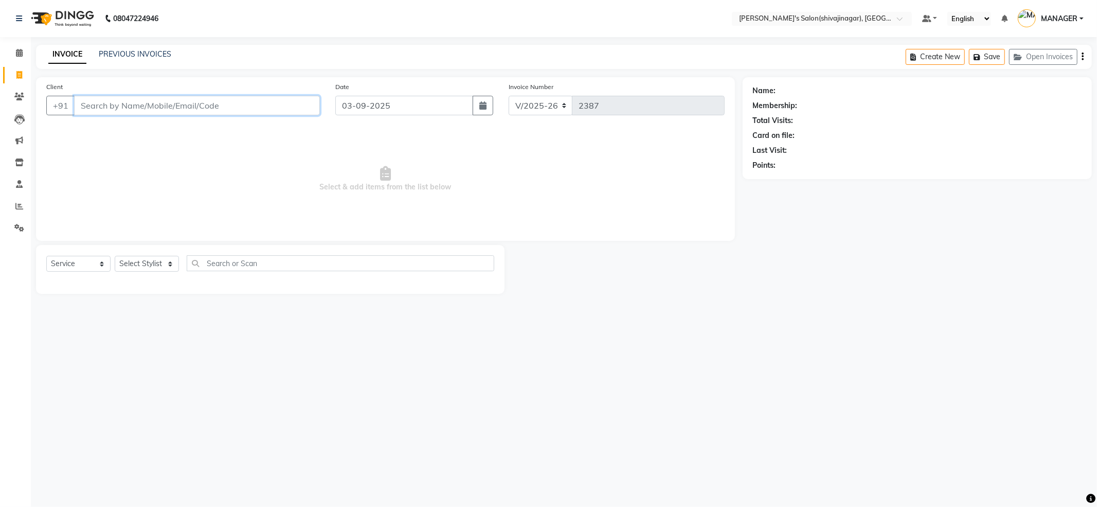
click at [191, 97] on input "Client" at bounding box center [197, 106] width 246 height 20
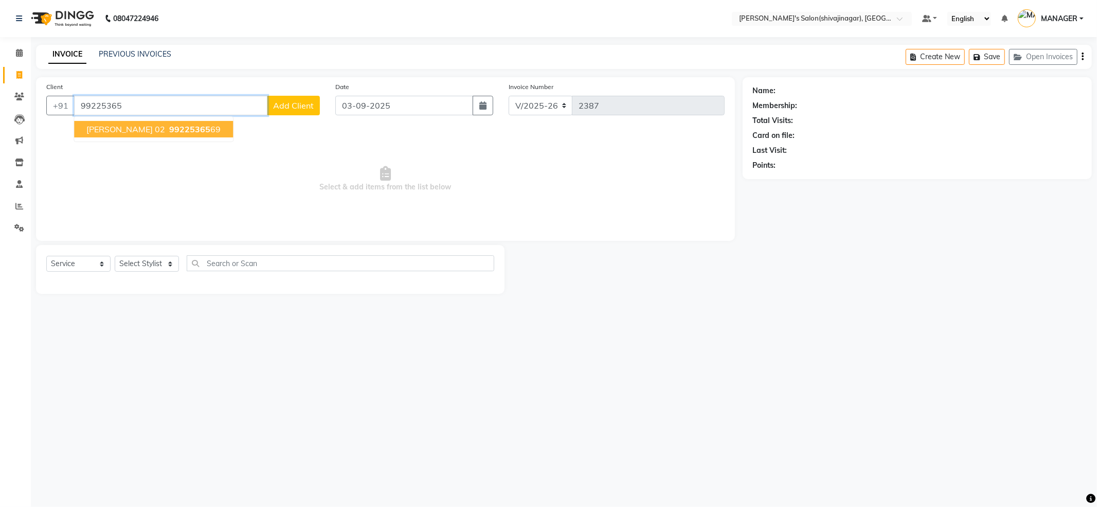
click at [91, 134] on span "[PERSON_NAME] 02" at bounding box center [125, 129] width 79 height 10
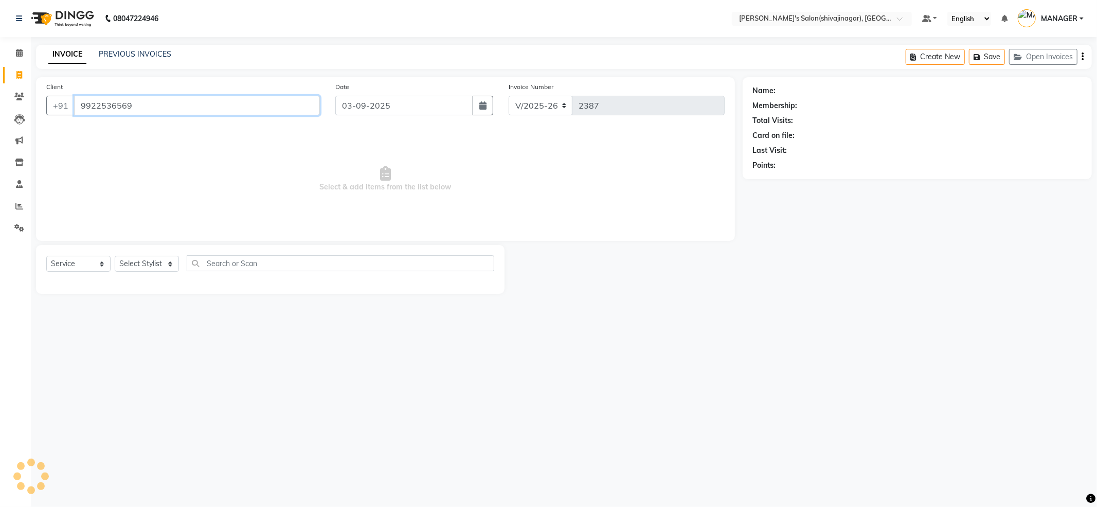
type input "9922536569"
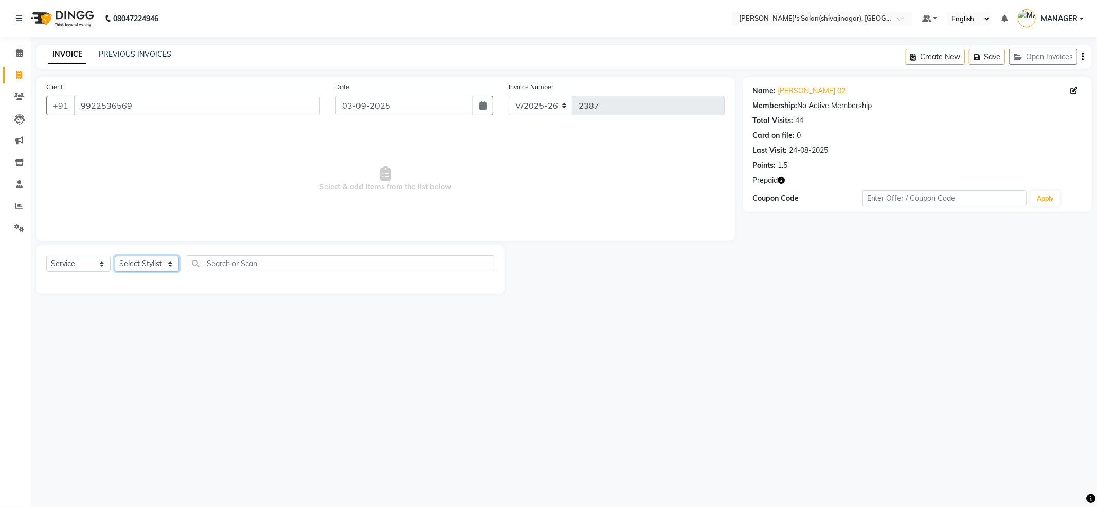
drag, startPoint x: 158, startPoint y: 266, endPoint x: 154, endPoint y: 258, distance: 8.7
click at [158, 266] on select "Select Stylist ABHI AKASH R AKKI HARRI KIRTI MANAGER MISS STAFF MONG'Z. NILOFER…" at bounding box center [147, 264] width 64 height 16
select select "24666"
click at [115, 256] on select "Select Stylist ABHI AKASH R AKKI HARRI KIRTI MANAGER MISS STAFF MONG'Z. NILOFER…" at bounding box center [147, 264] width 64 height 16
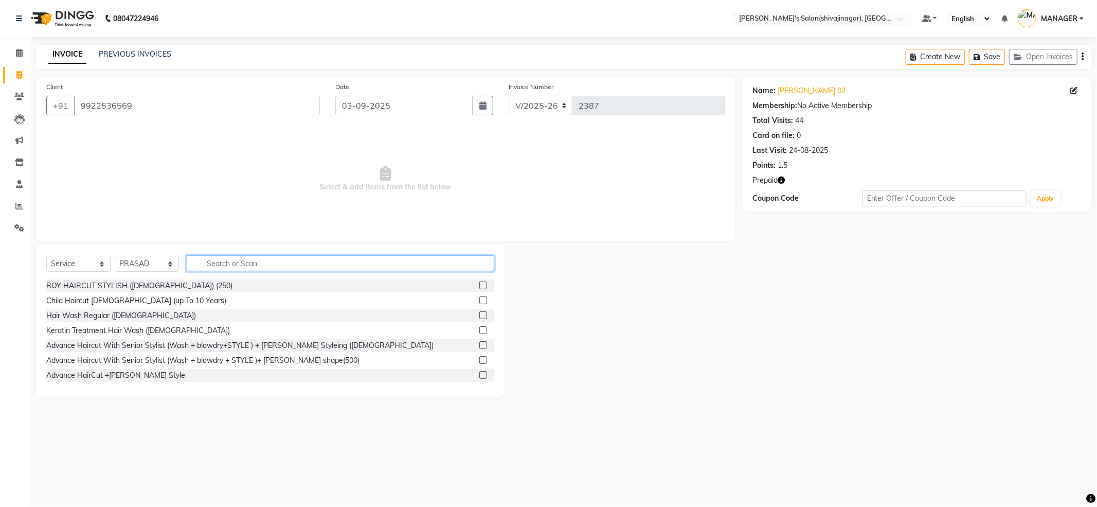
click at [237, 262] on input "text" at bounding box center [341, 263] width 308 height 16
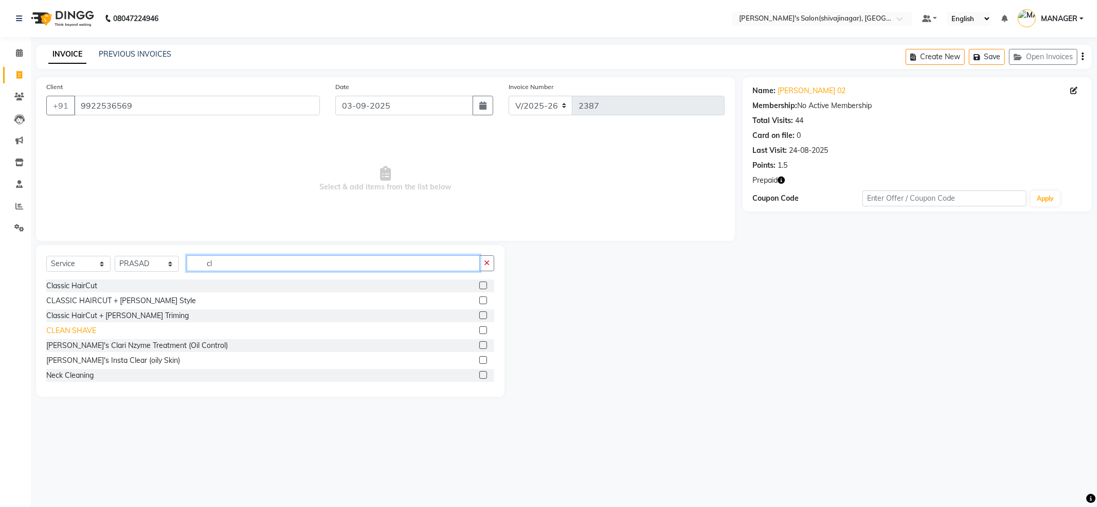
type input "cl"
click at [73, 326] on div "CLEAN SHAVE" at bounding box center [71, 330] width 50 height 11
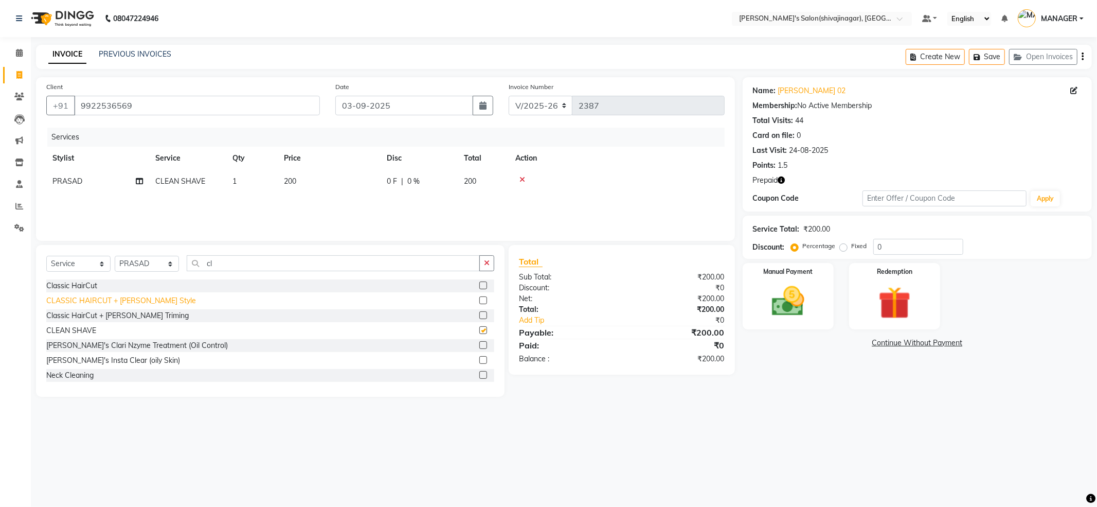
checkbox input "false"
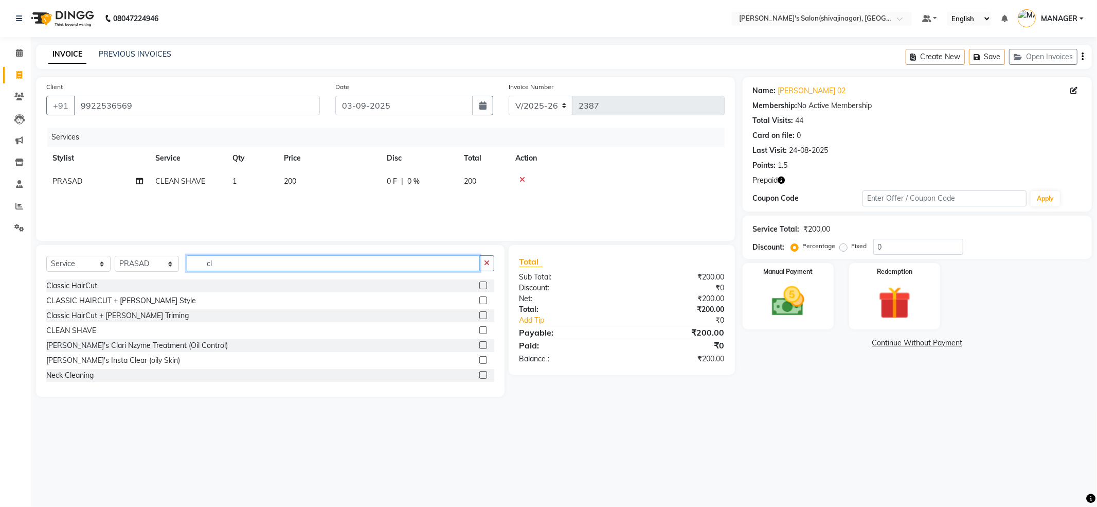
click at [229, 266] on input "cl" at bounding box center [333, 263] width 293 height 16
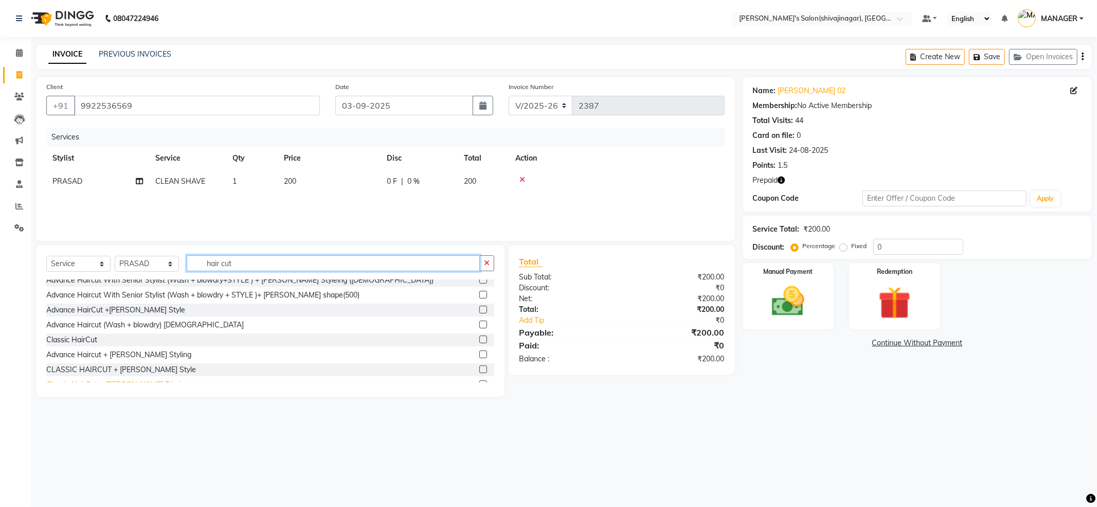
scroll to position [68, 0]
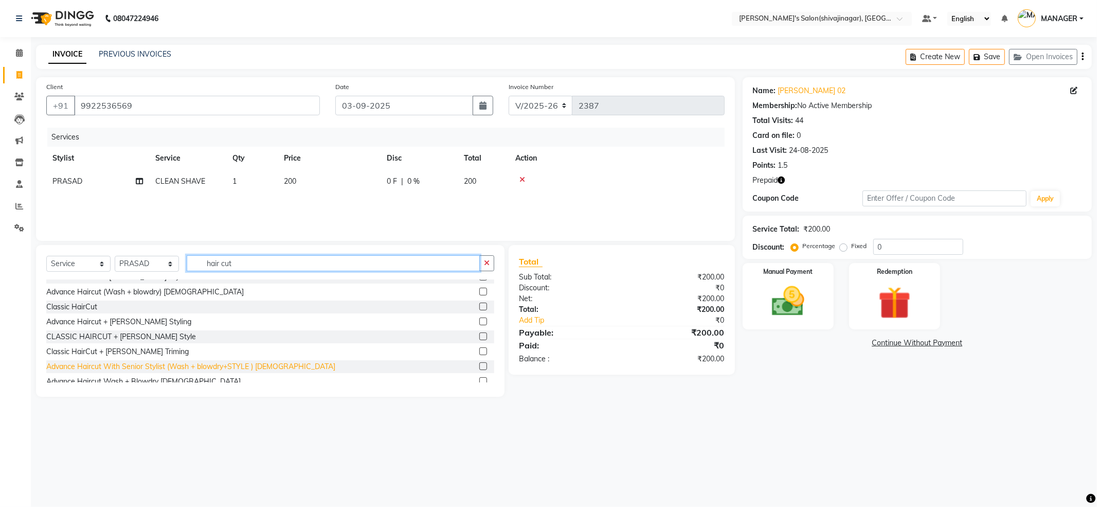
type input "hair cut"
click at [123, 364] on div "Advance Haircut With Senior Stylist (Wash + blowdry+STYLE ) [DEMOGRAPHIC_DATA]" at bounding box center [190, 366] width 289 height 11
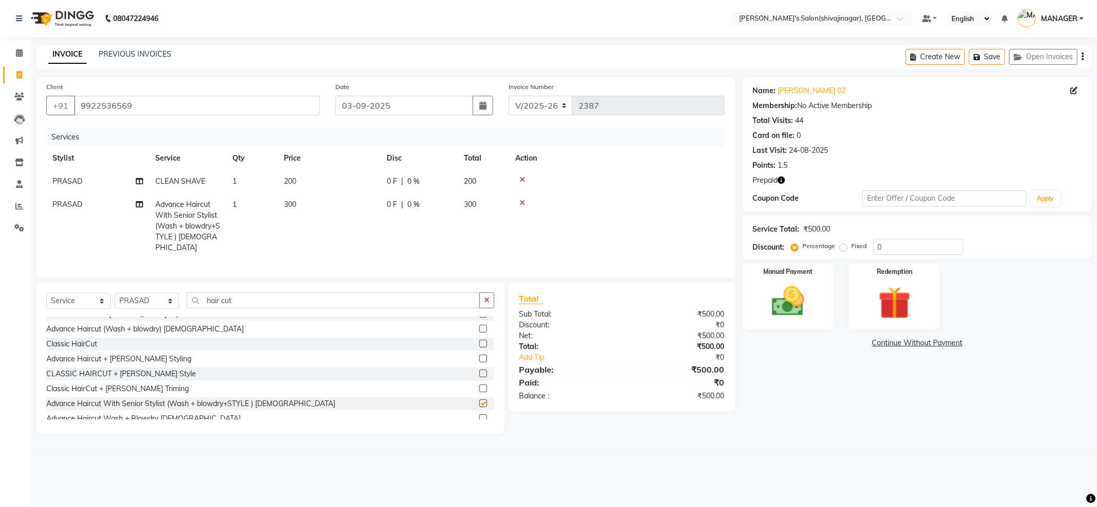
checkbox input "false"
click at [246, 298] on input "hair cut" at bounding box center [333, 300] width 293 height 16
click at [247, 298] on input "hair cut" at bounding box center [333, 300] width 293 height 16
click at [248, 298] on input "hair cut" at bounding box center [333, 300] width 293 height 16
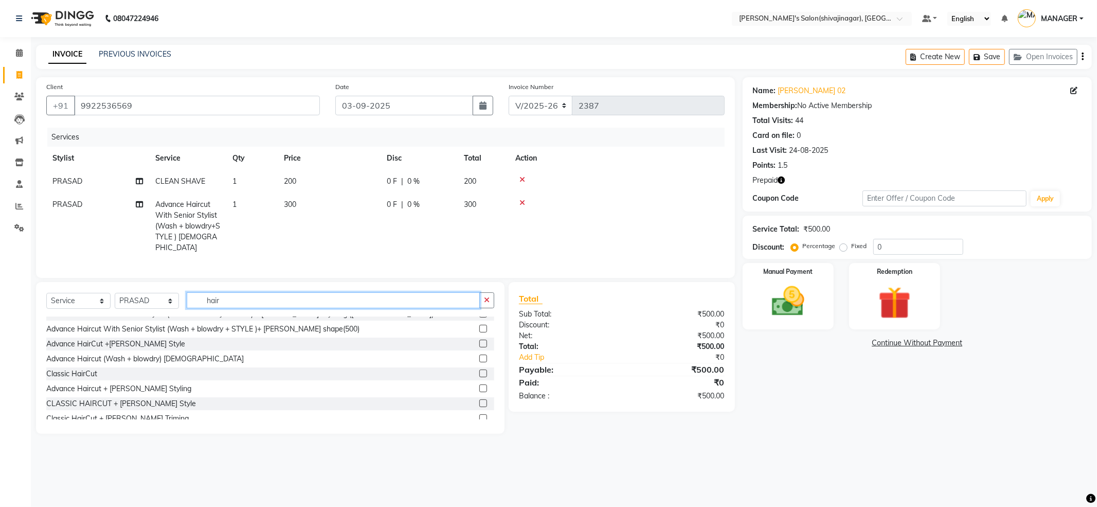
scroll to position [98, 0]
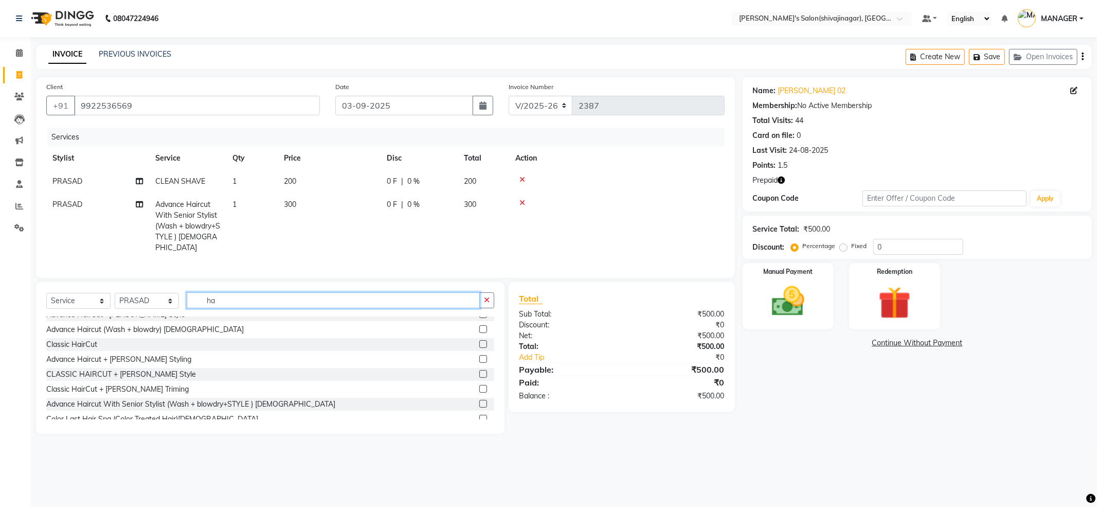
type input "h"
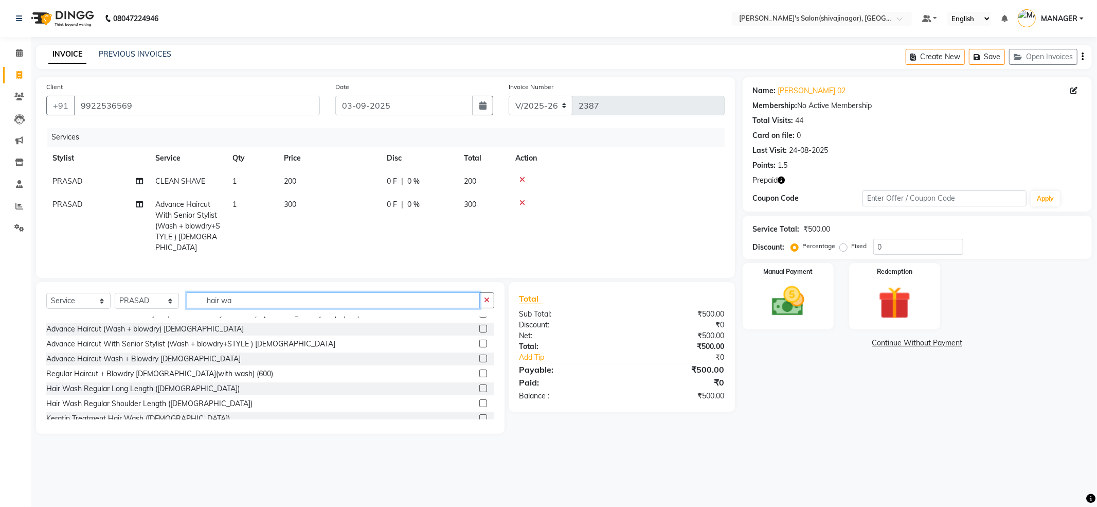
click at [229, 296] on input "hair wa" at bounding box center [333, 300] width 293 height 16
click at [252, 299] on input "hair wa" at bounding box center [333, 300] width 293 height 16
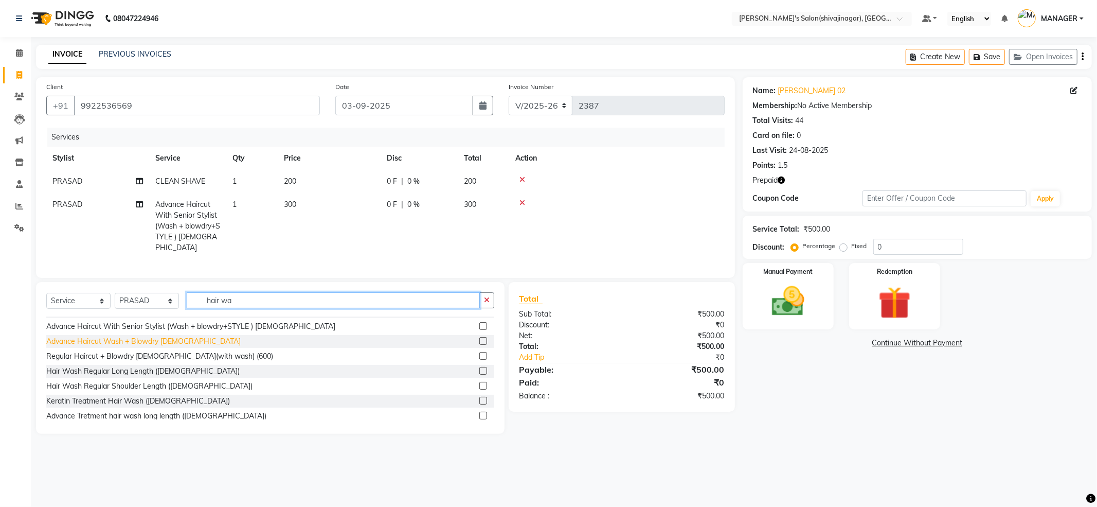
scroll to position [0, 0]
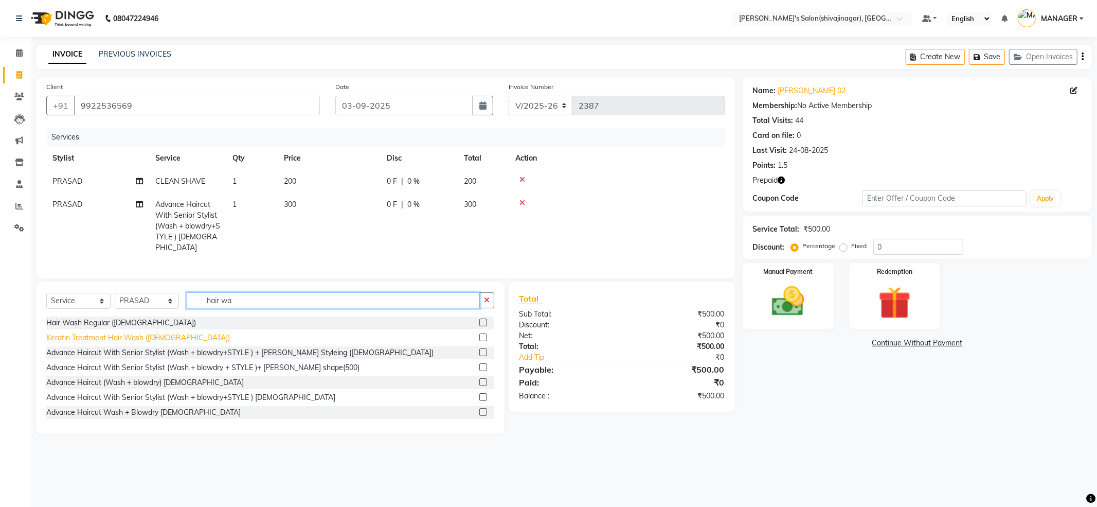
type input "hair wa"
click at [102, 336] on div "Keratin Treatment Hair Wash (MALE)" at bounding box center [138, 337] width 184 height 11
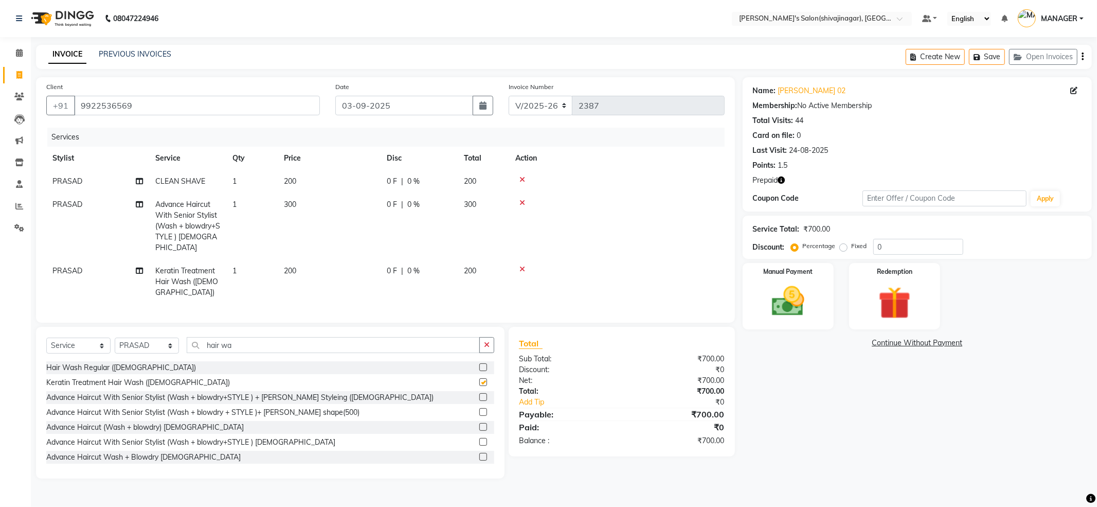
checkbox input "false"
click at [435, 225] on td "0 F | 0 %" at bounding box center [419, 226] width 77 height 66
select select "24666"
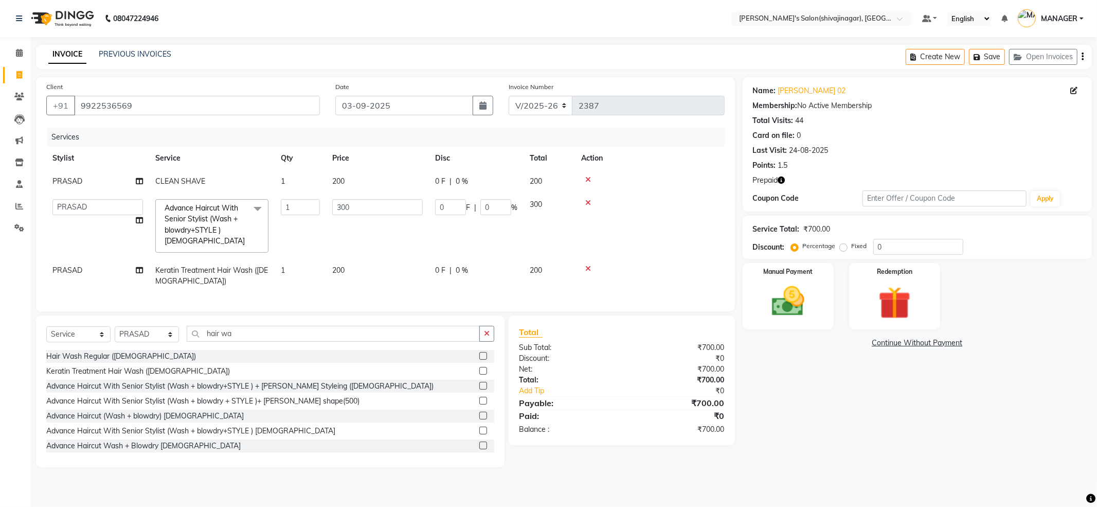
click at [373, 258] on td "300" at bounding box center [377, 226] width 103 height 66
click at [372, 258] on td "300" at bounding box center [377, 226] width 103 height 66
click at [370, 263] on td "200" at bounding box center [377, 276] width 103 height 34
select select "24666"
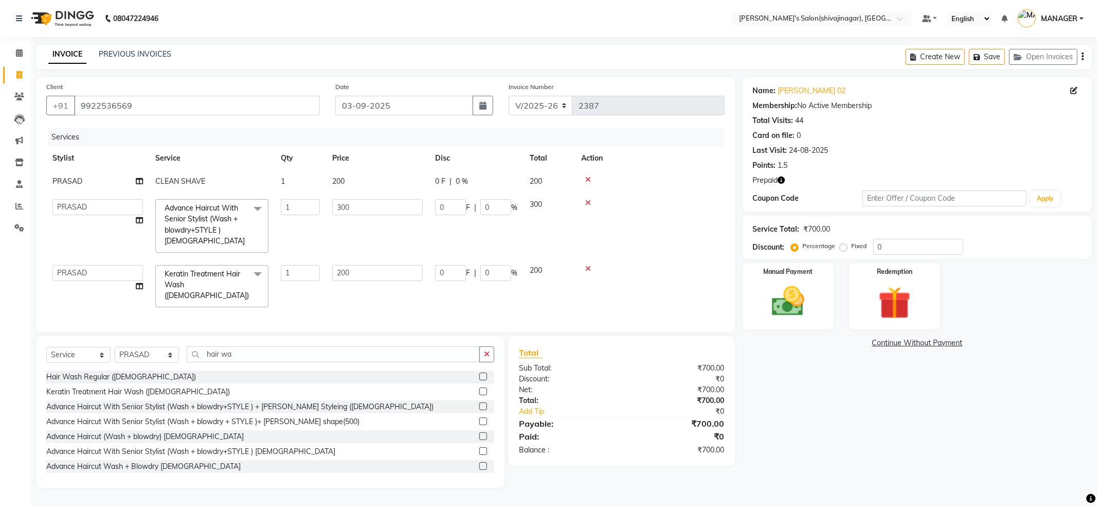
click at [370, 263] on td "200" at bounding box center [377, 286] width 103 height 55
click at [370, 272] on input "200" at bounding box center [377, 273] width 91 height 16
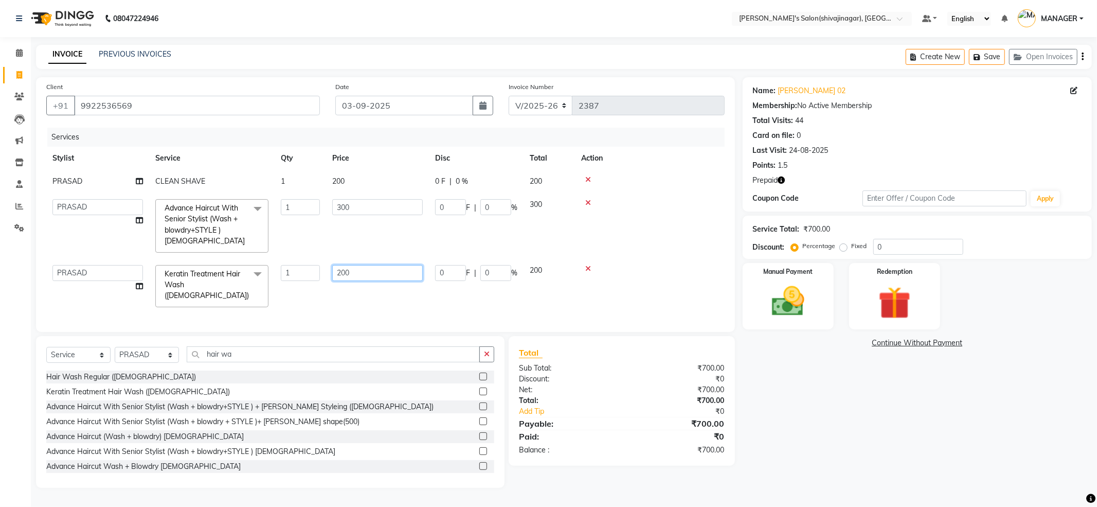
click at [370, 272] on input "200" at bounding box center [377, 273] width 91 height 16
type input "250"
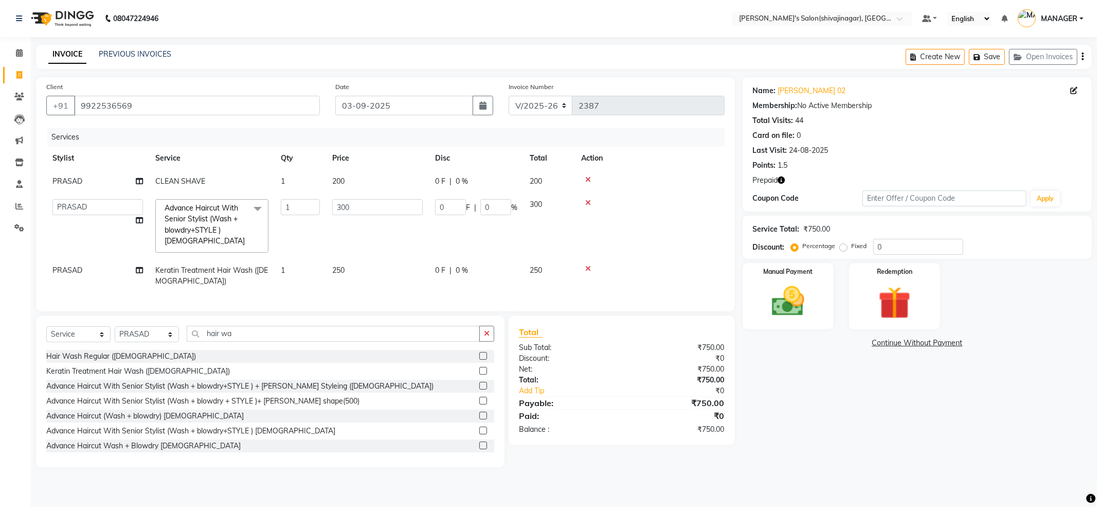
click at [589, 204] on icon at bounding box center [588, 202] width 6 height 7
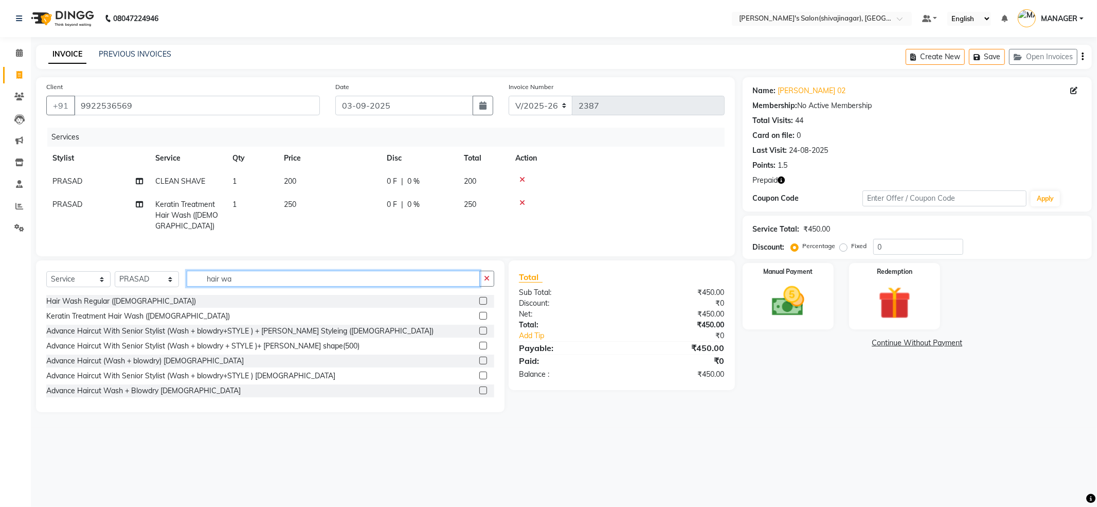
click at [305, 282] on input "hair wa" at bounding box center [333, 278] width 293 height 16
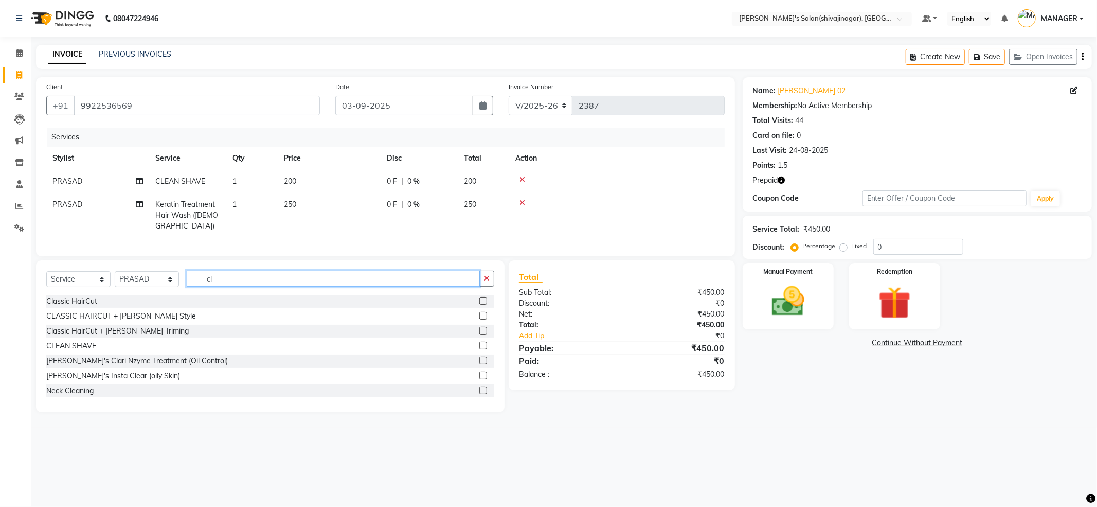
click at [226, 283] on input "cl" at bounding box center [333, 278] width 293 height 16
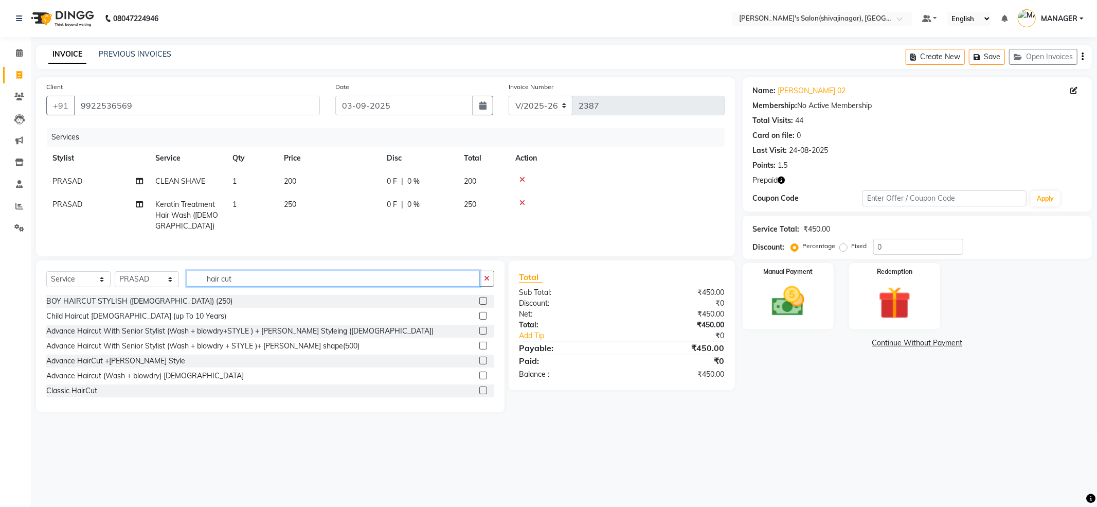
scroll to position [68, 0]
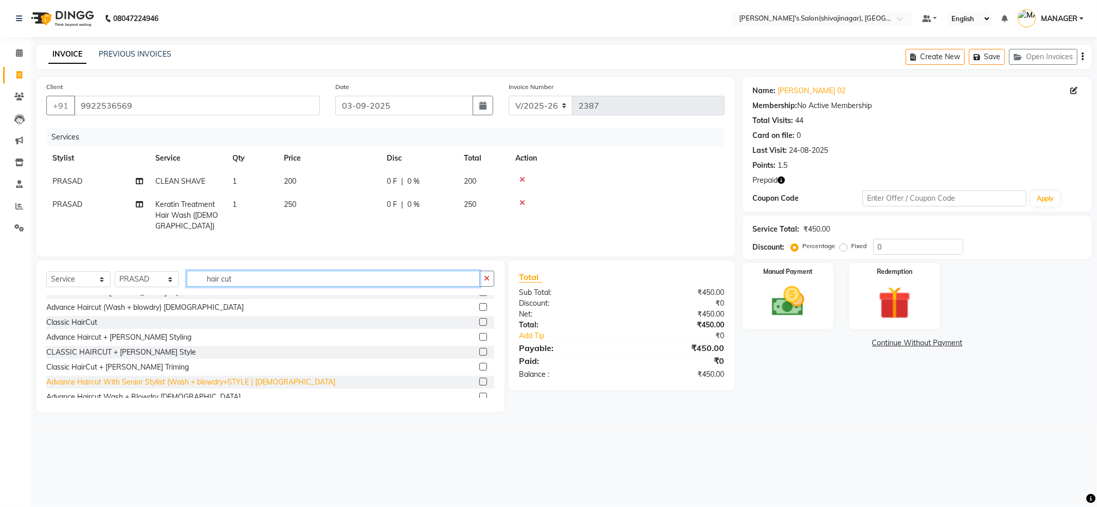
type input "hair cut"
click at [122, 379] on div "Advance Haircut With Senior Stylist (Wash + blowdry+STYLE ) [DEMOGRAPHIC_DATA]" at bounding box center [190, 381] width 289 height 11
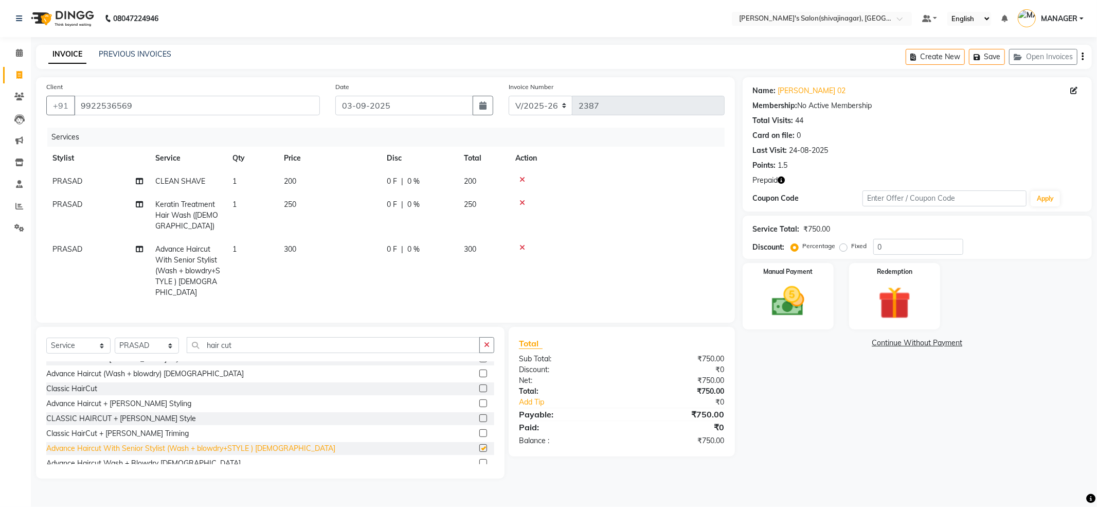
checkbox input "false"
click at [258, 327] on div "Select Service Product Membership Package Voucher Prepaid Gift Card Select Styl…" at bounding box center [270, 403] width 468 height 152
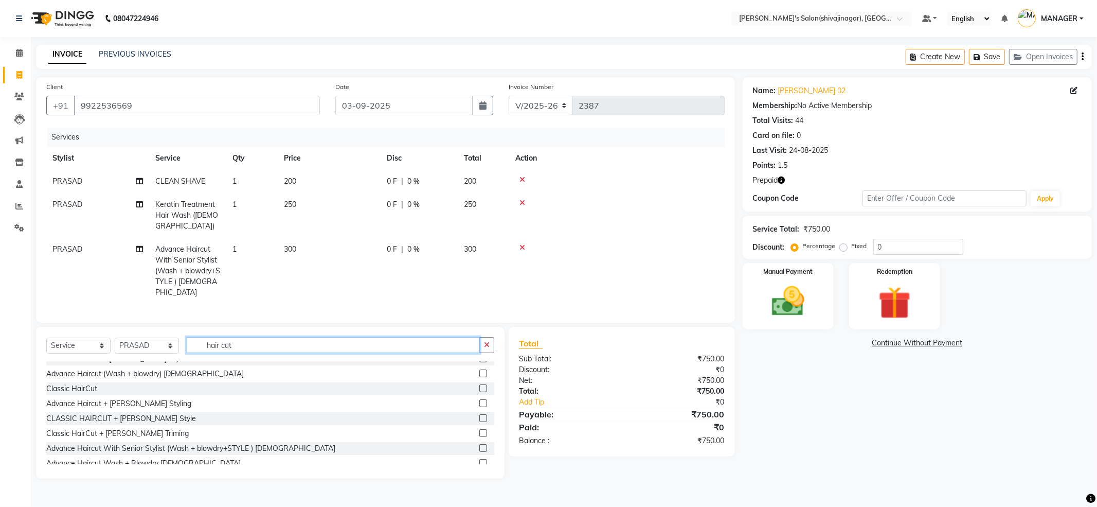
click at [253, 337] on input "hair cut" at bounding box center [333, 345] width 293 height 16
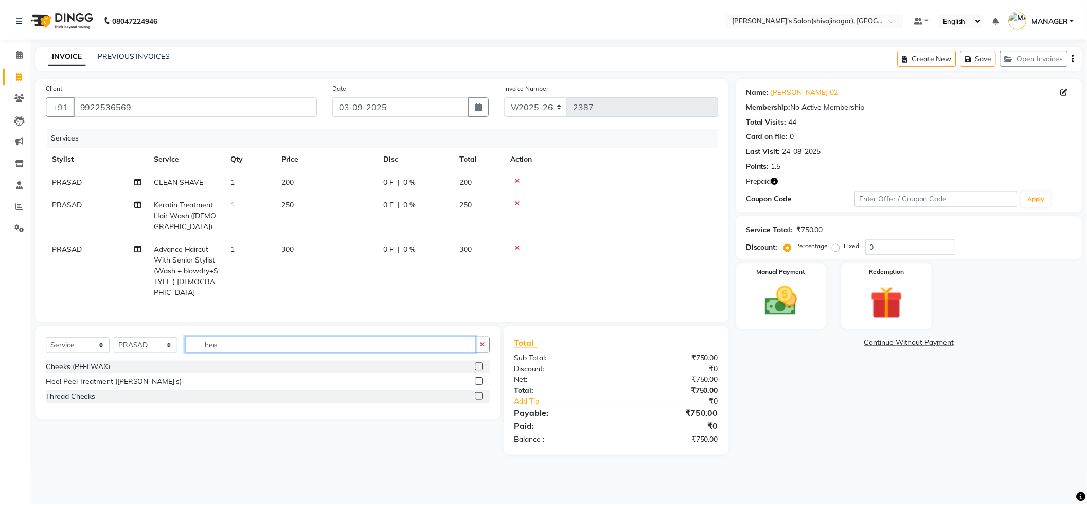
scroll to position [0, 0]
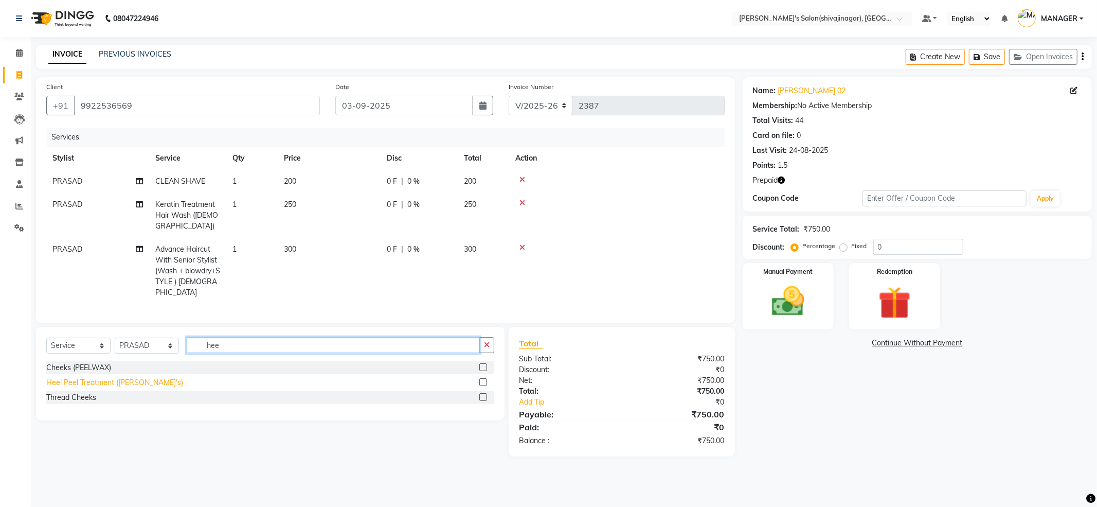
type input "hee"
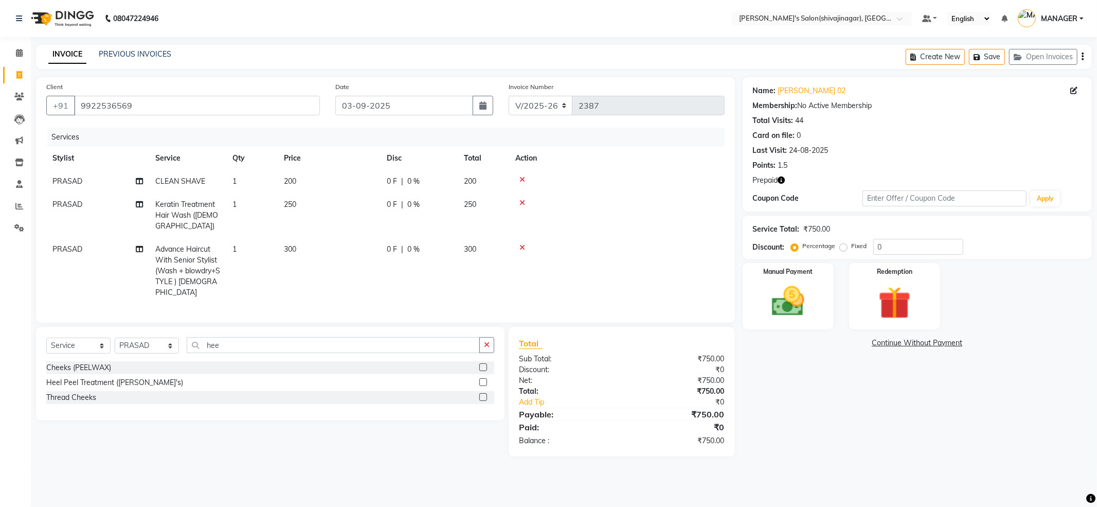
drag, startPoint x: 69, startPoint y: 373, endPoint x: 76, endPoint y: 362, distance: 13.4
click at [70, 377] on div "Heel Peel Treatment ([PERSON_NAME]'s)" at bounding box center [114, 382] width 137 height 11
checkbox input "false"
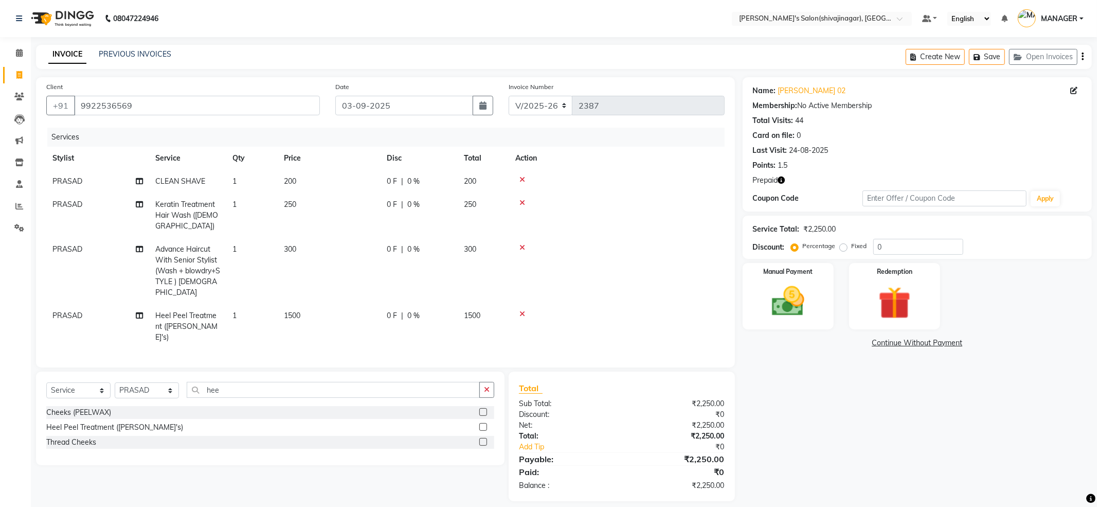
click at [285, 304] on td "1500" at bounding box center [329, 326] width 103 height 45
select select "24666"
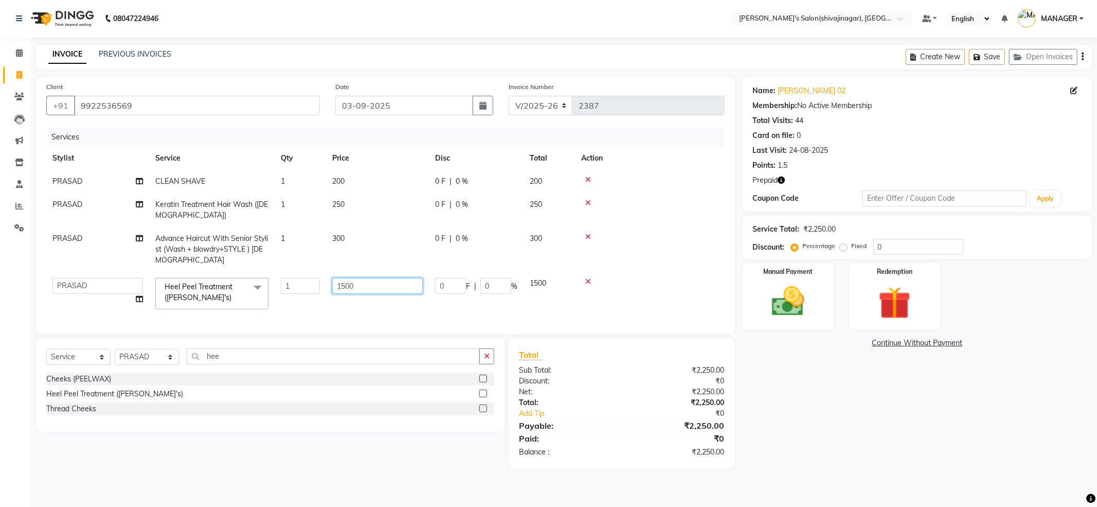
drag, startPoint x: 371, startPoint y: 284, endPoint x: 270, endPoint y: 315, distance: 105.9
click at [270, 315] on tr "ABHI AKASH R AKKI HARRI KIRTI MANAGER MISS STAFF MONG'Z. NILOFER PALLAVI PRASAD…" at bounding box center [385, 294] width 678 height 44
type input "1"
type input "1800"
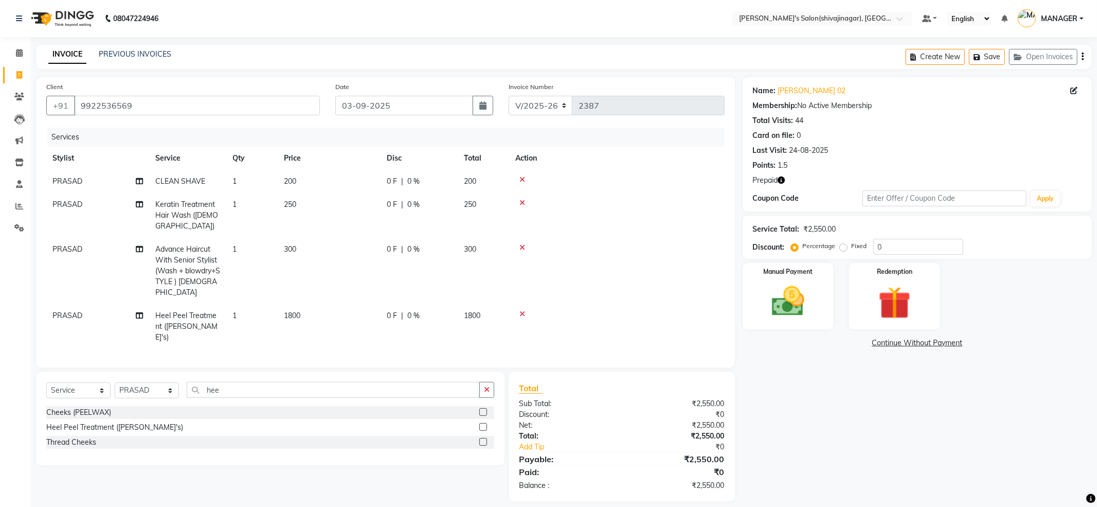
click at [677, 208] on td at bounding box center [616, 215] width 215 height 45
click at [780, 91] on link "Mahesh Samag 02" at bounding box center [812, 90] width 68 height 11
click at [93, 239] on td "PRASAD" at bounding box center [97, 271] width 103 height 66
select select "24666"
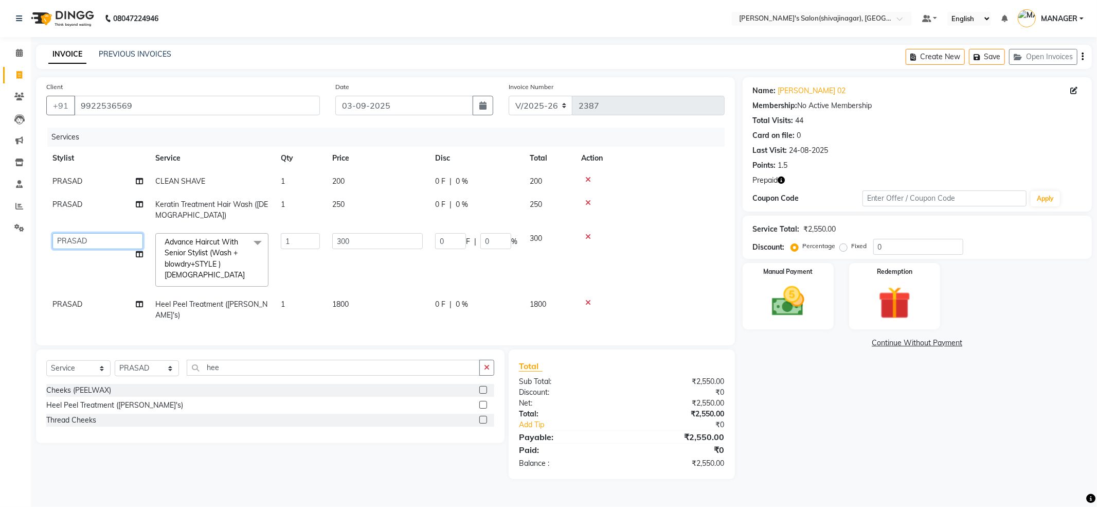
click at [93, 239] on select "ABHI AKASH R AKKI HARRI KIRTI MANAGER MISS STAFF MONG'Z. NILOFER PALLAVI PRASAD…" at bounding box center [97, 241] width 91 height 16
select select "24667"
click at [817, 307] on div "Manual Payment" at bounding box center [788, 295] width 95 height 69
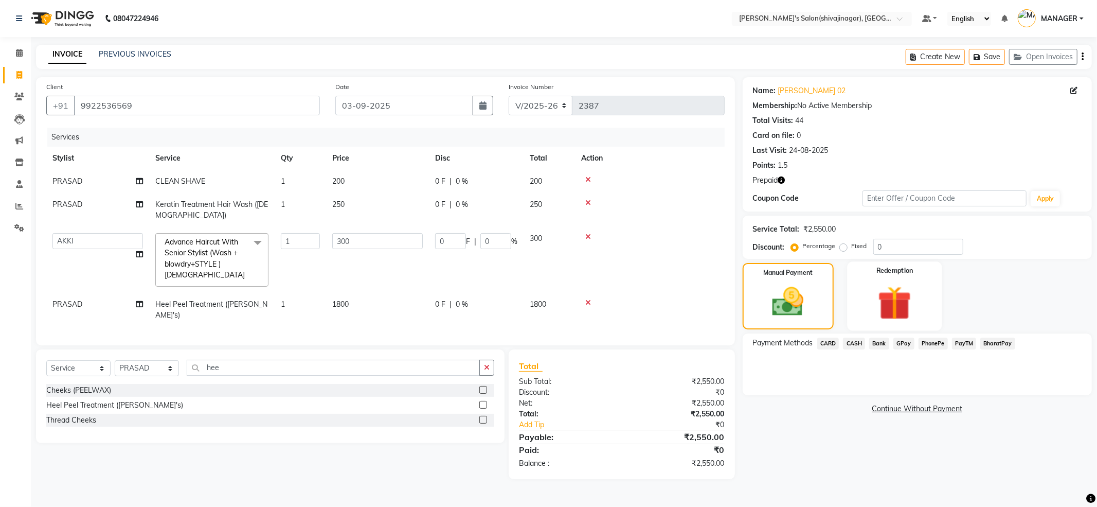
click at [886, 286] on img at bounding box center [894, 303] width 55 height 42
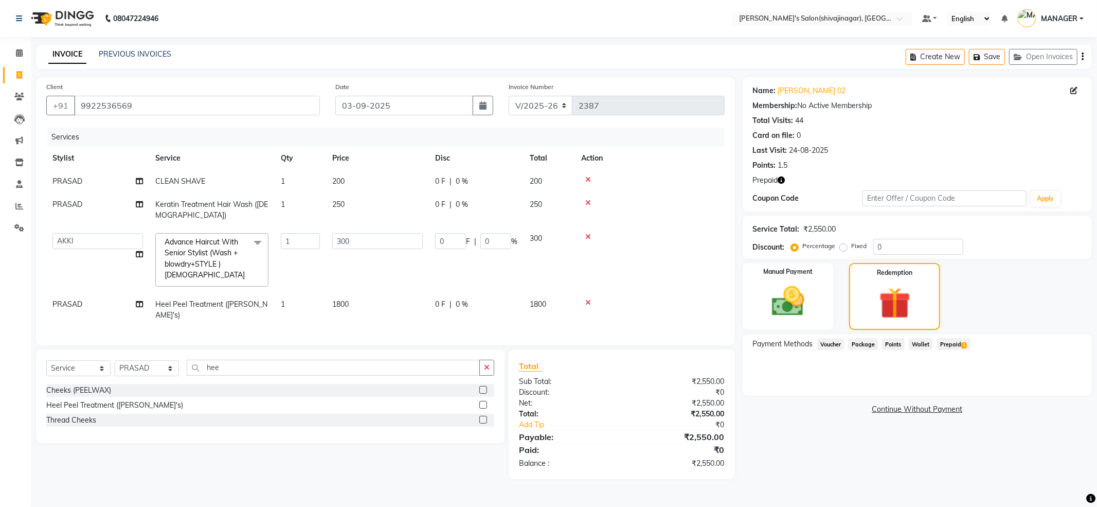
click at [963, 342] on span "1" at bounding box center [964, 345] width 6 height 6
click at [1051, 389] on button "Add" at bounding box center [1057, 384] width 38 height 17
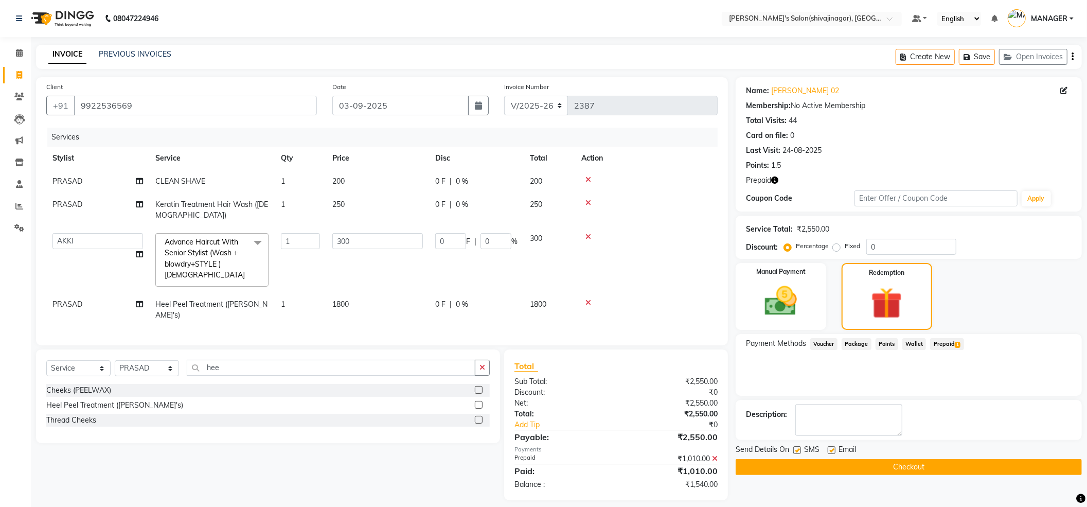
scroll to position [9, 0]
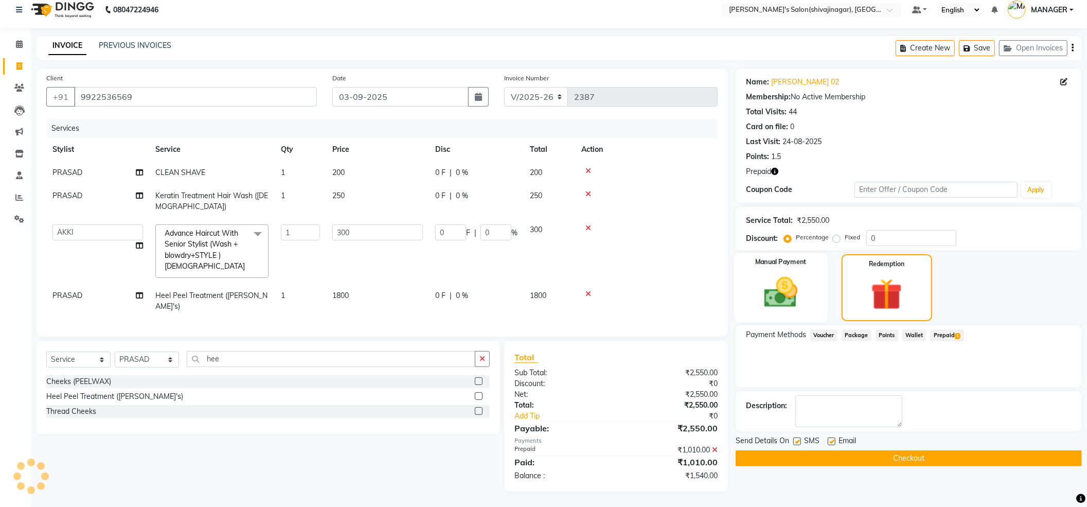
drag, startPoint x: 759, startPoint y: 299, endPoint x: 781, endPoint y: 302, distance: 21.8
click at [759, 299] on img at bounding box center [780, 292] width 55 height 39
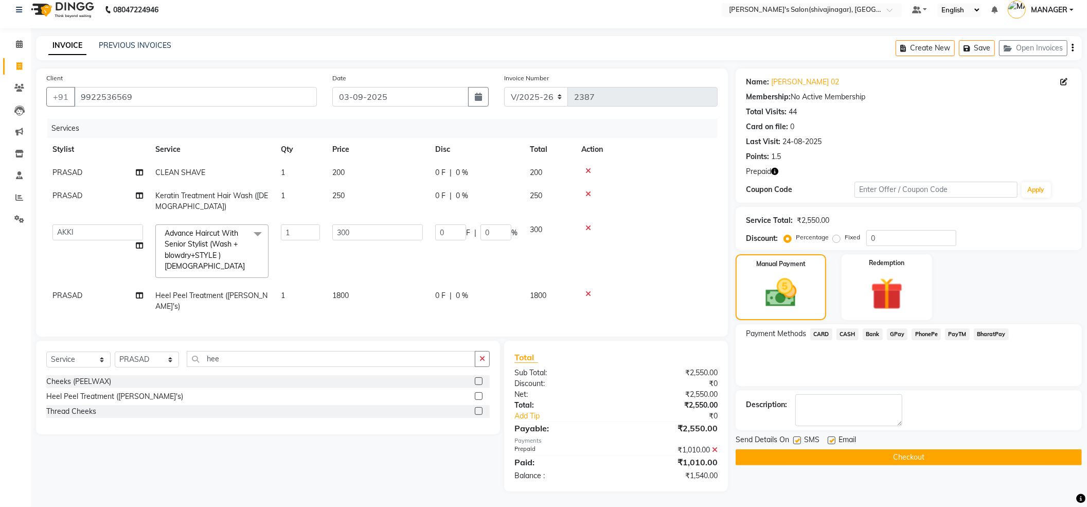
click at [955, 336] on span "PayTM" at bounding box center [957, 334] width 25 height 12
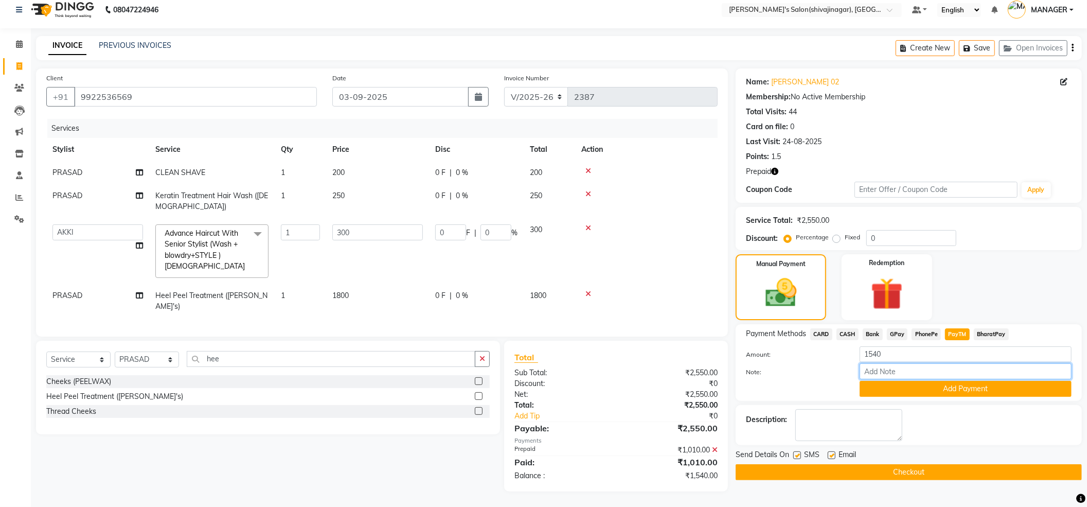
click at [955, 380] on div "Note:" at bounding box center [908, 371] width 341 height 17
click at [883, 381] on button "Add Payment" at bounding box center [965, 389] width 212 height 16
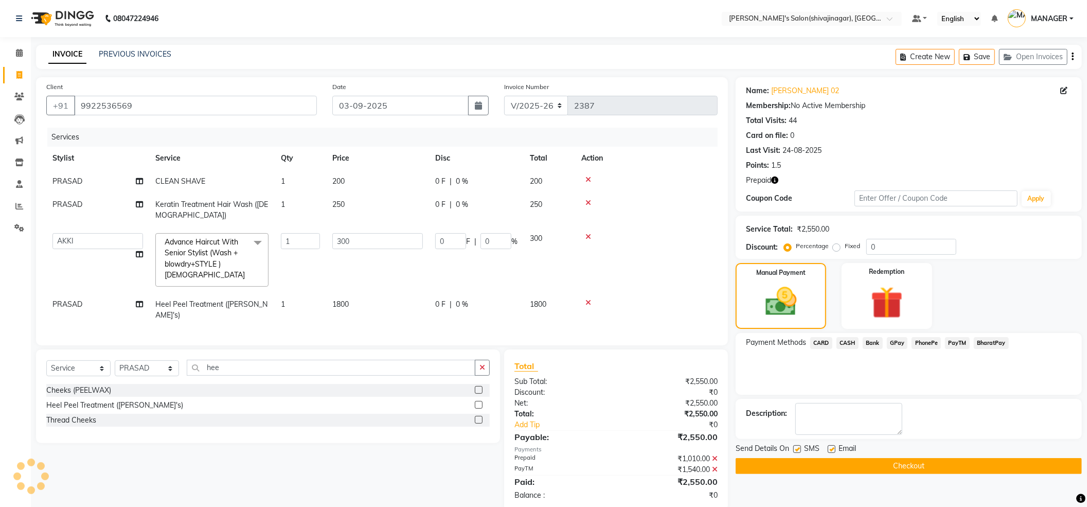
scroll to position [20, 0]
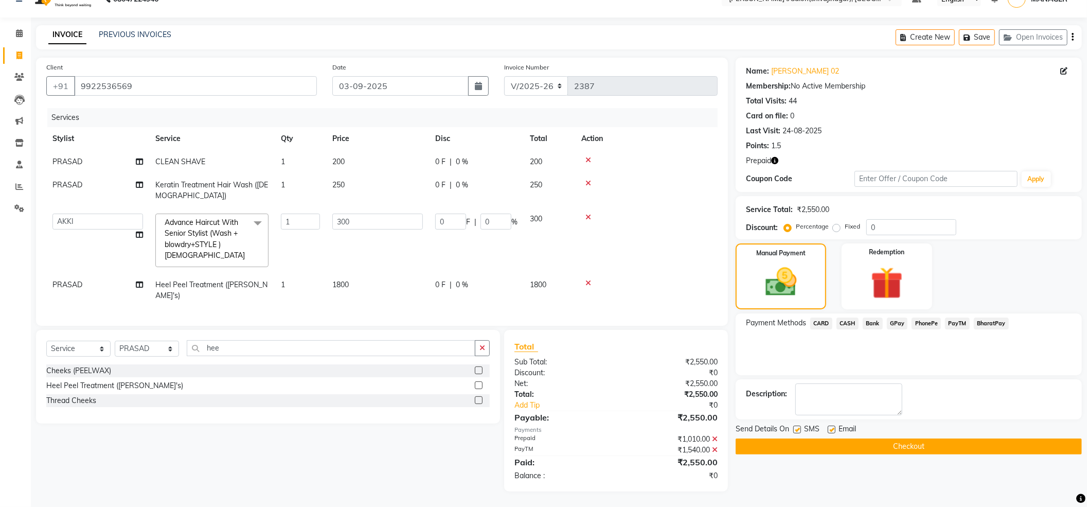
click at [1048, 438] on button "Checkout" at bounding box center [908, 446] width 346 height 16
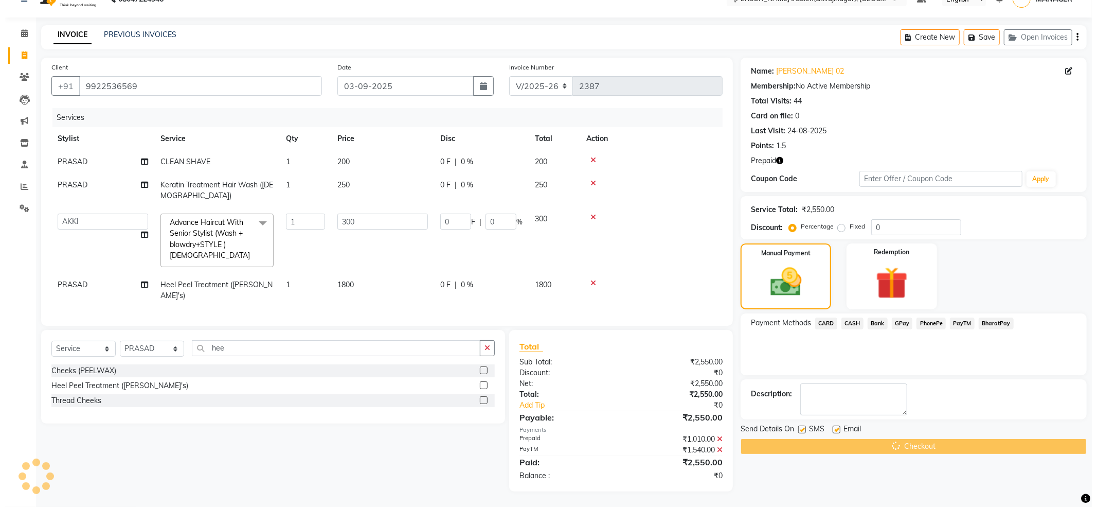
scroll to position [0, 0]
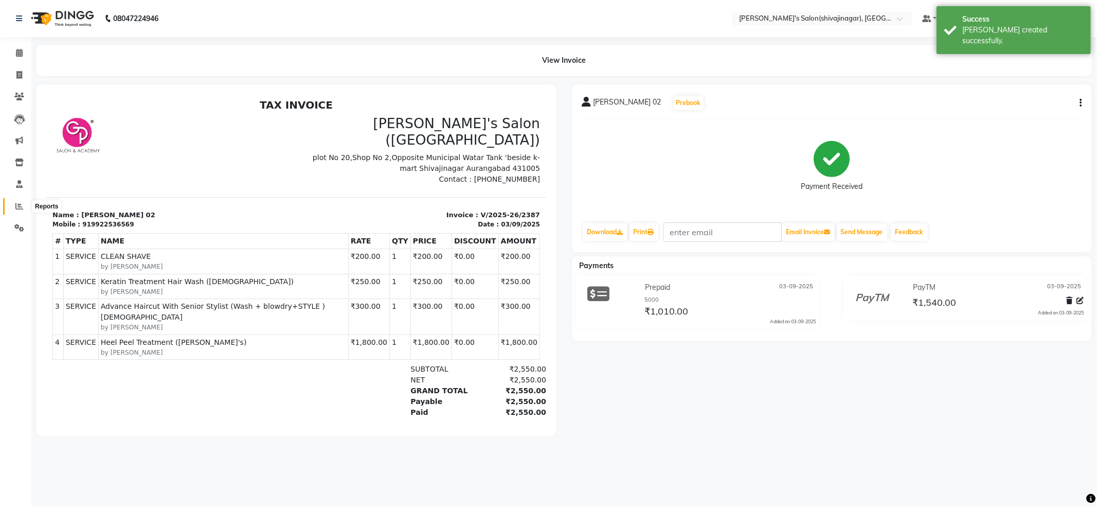
click at [23, 207] on icon at bounding box center [19, 206] width 8 height 8
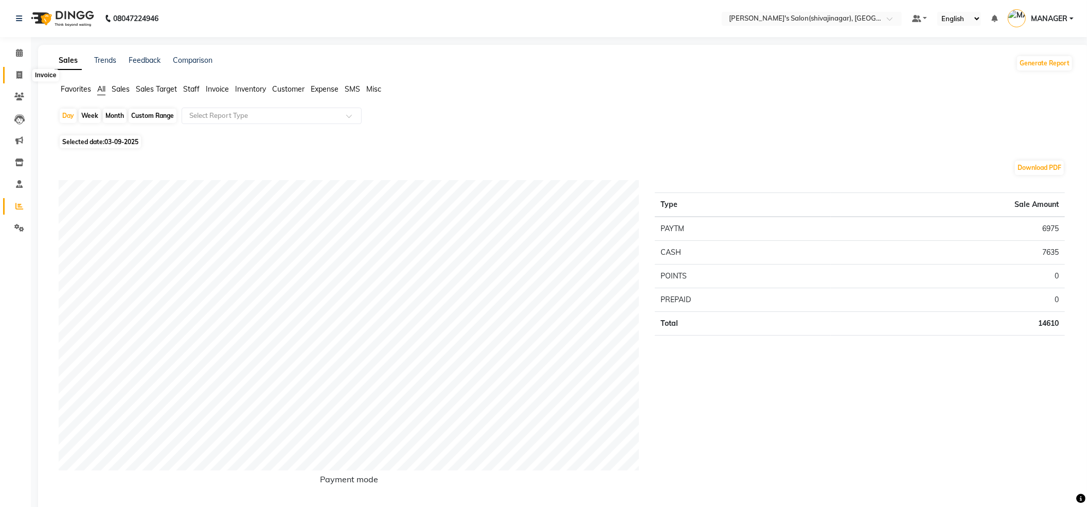
click at [22, 75] on icon at bounding box center [19, 75] width 6 height 8
select select "service"
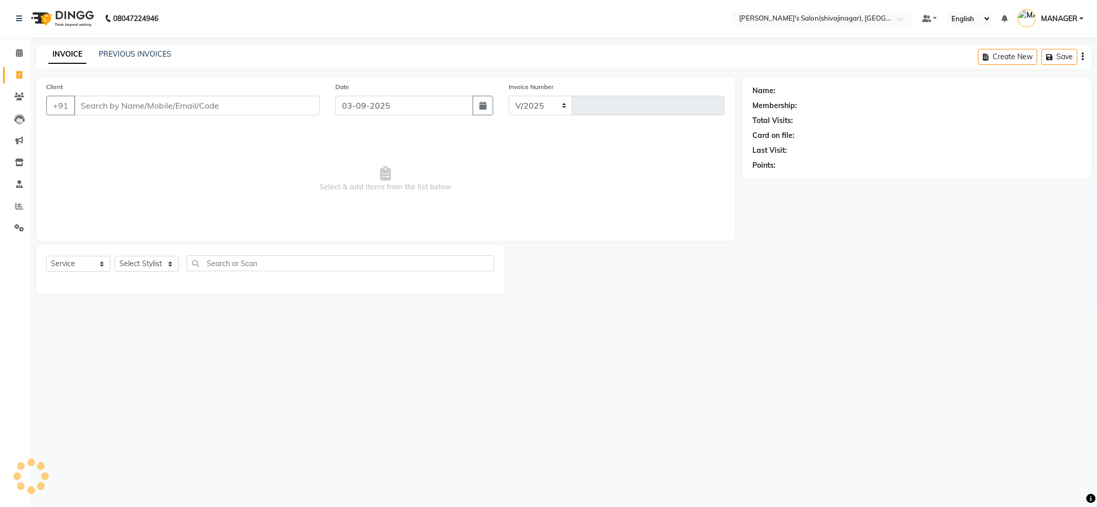
select select "4174"
type input "2388"
click at [119, 53] on link "PREVIOUS INVOICES" at bounding box center [135, 53] width 73 height 9
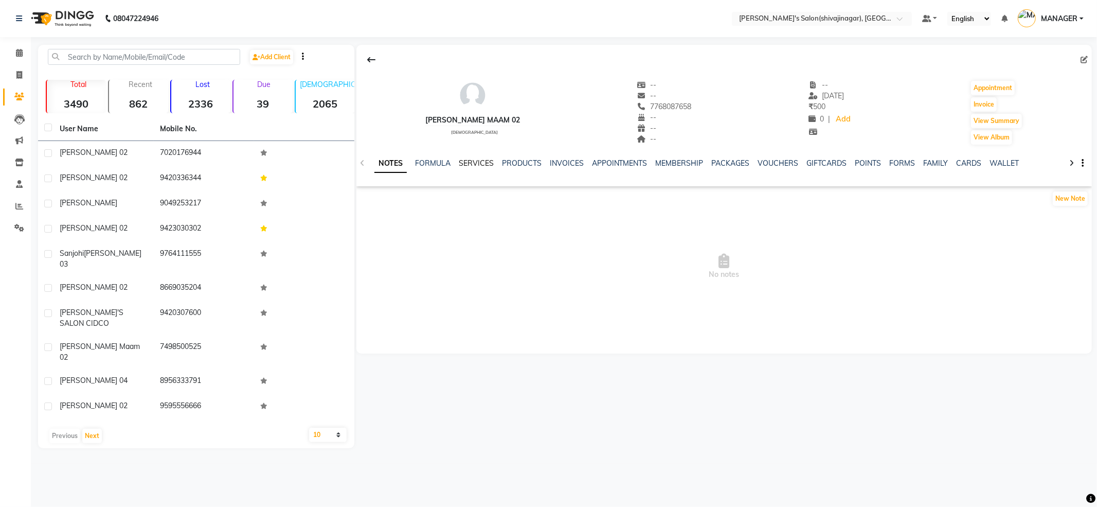
click at [474, 163] on link "SERVICES" at bounding box center [476, 162] width 35 height 9
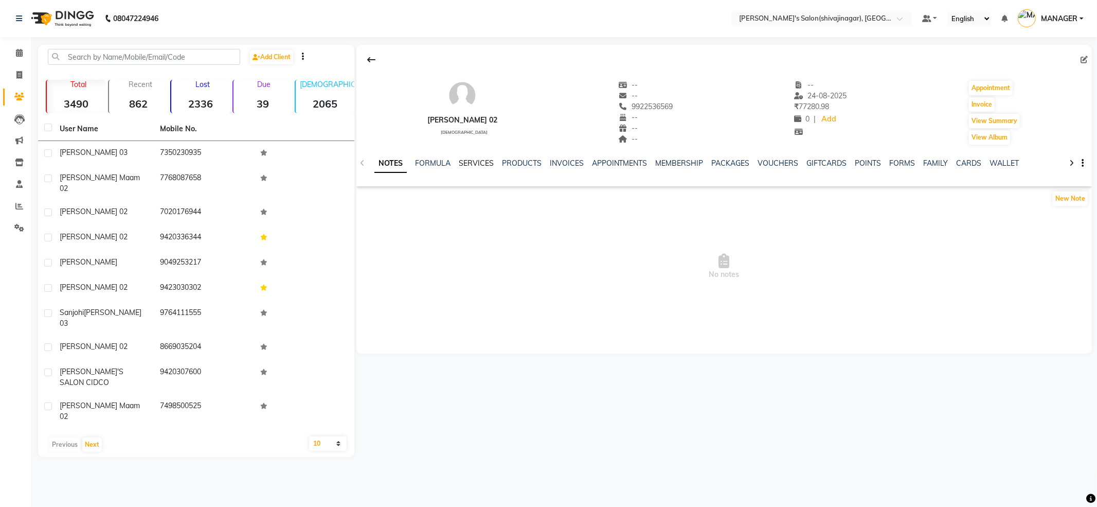
click at [468, 166] on link "SERVICES" at bounding box center [476, 162] width 35 height 9
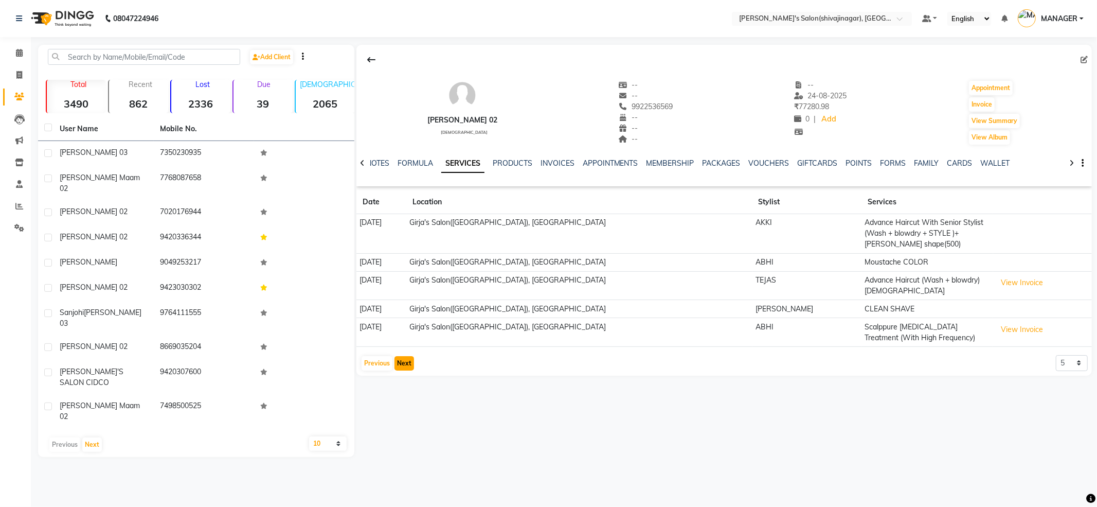
click at [402, 356] on button "Next" at bounding box center [404, 363] width 20 height 14
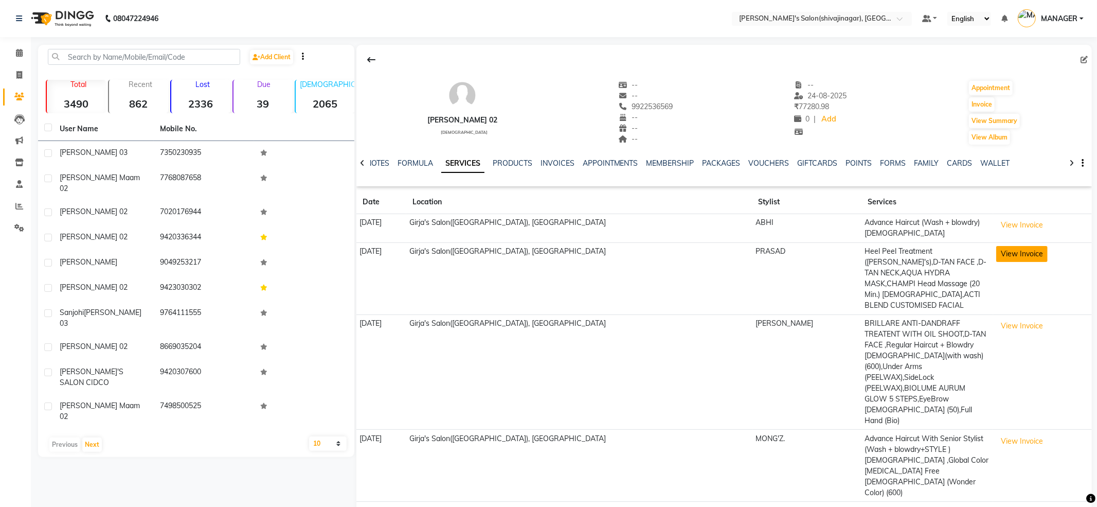
click at [1000, 249] on button "View Invoice" at bounding box center [1021, 254] width 51 height 16
